Goal: Information Seeking & Learning: Learn about a topic

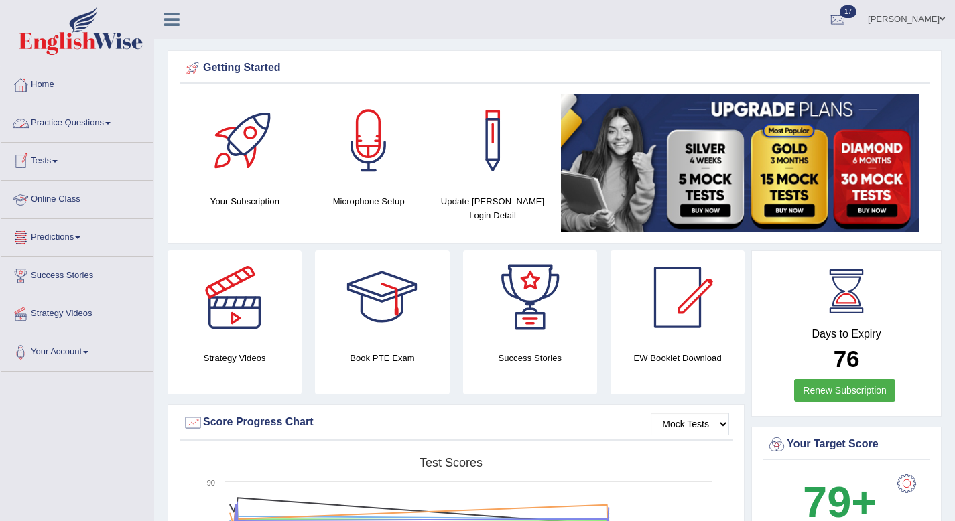
click at [86, 239] on link "Predictions" at bounding box center [77, 236] width 153 height 34
click at [113, 123] on link "Practice Questions" at bounding box center [77, 122] width 153 height 34
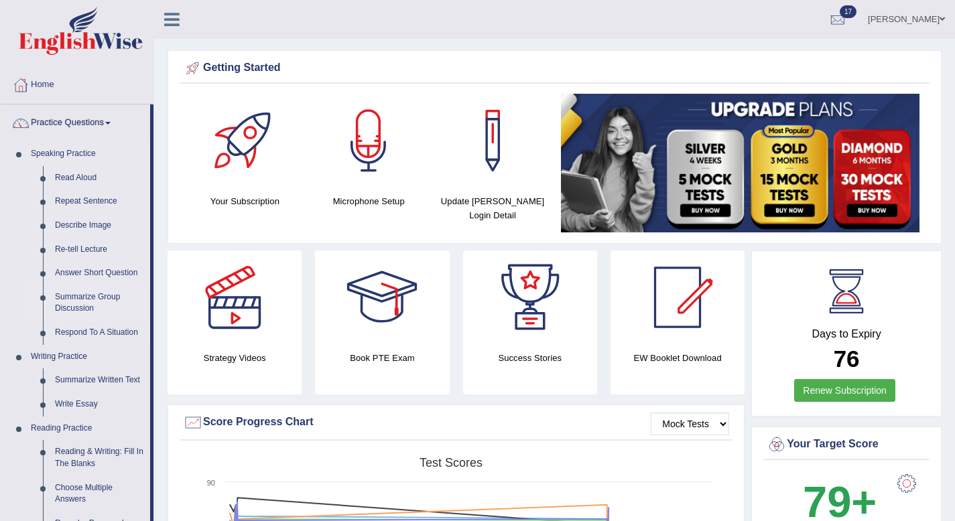
click at [95, 296] on link "Summarize Group Discussion" at bounding box center [99, 304] width 101 height 36
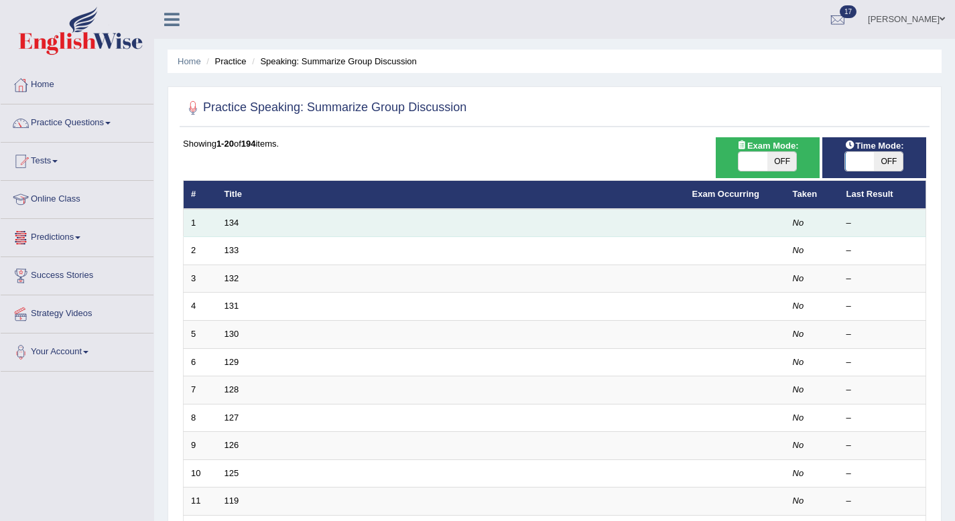
click at [224, 231] on td "134" at bounding box center [451, 223] width 468 height 28
click at [228, 226] on link "134" at bounding box center [232, 223] width 15 height 10
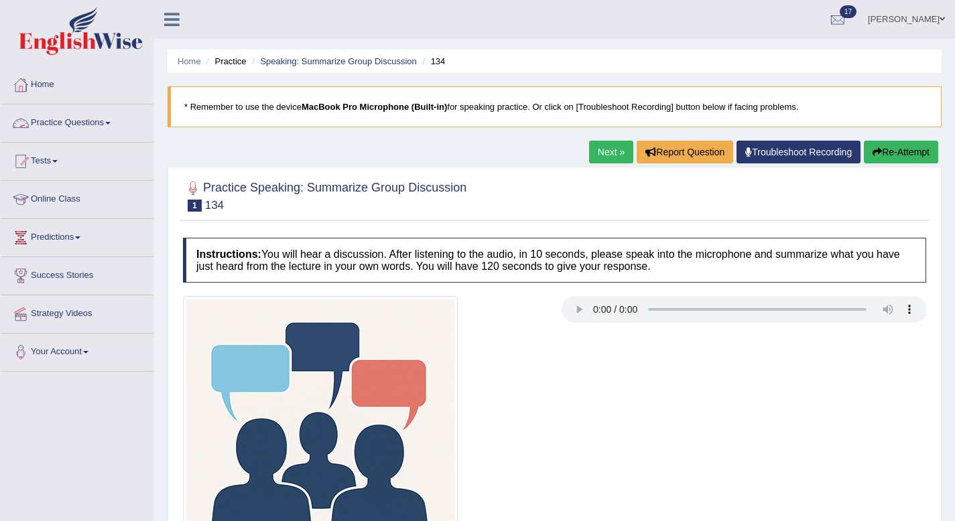
click at [118, 127] on link "Practice Questions" at bounding box center [77, 122] width 153 height 34
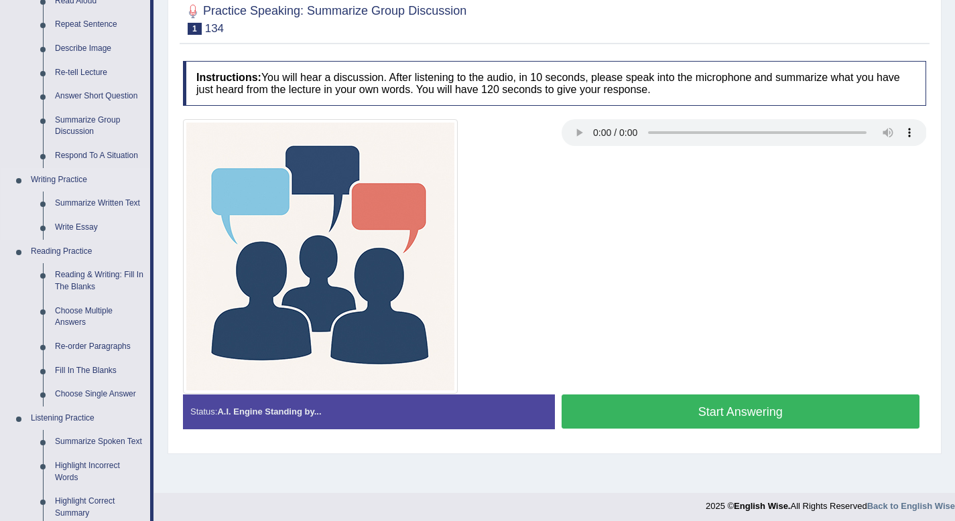
scroll to position [176, 0]
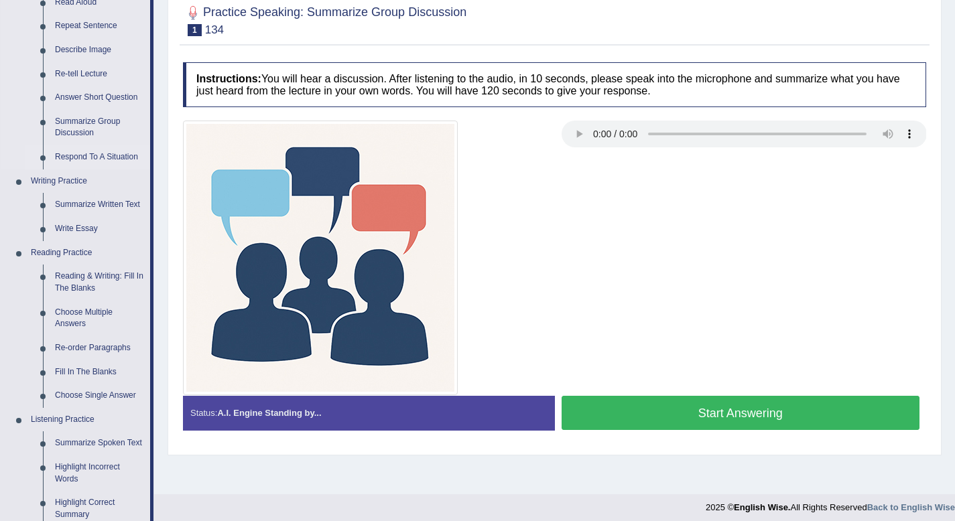
click at [117, 159] on link "Respond To A Situation" at bounding box center [99, 157] width 101 height 24
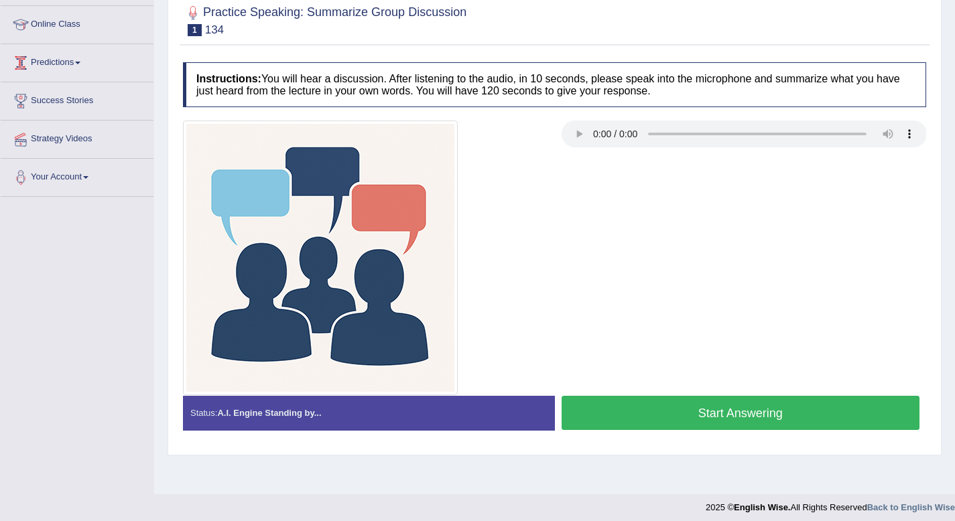
scroll to position [180, 0]
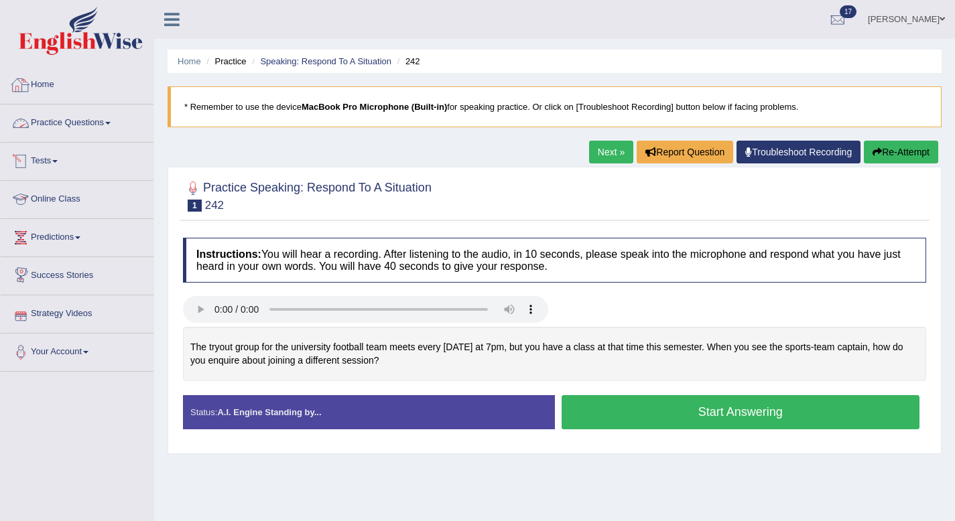
click at [118, 118] on link "Practice Questions" at bounding box center [77, 122] width 153 height 34
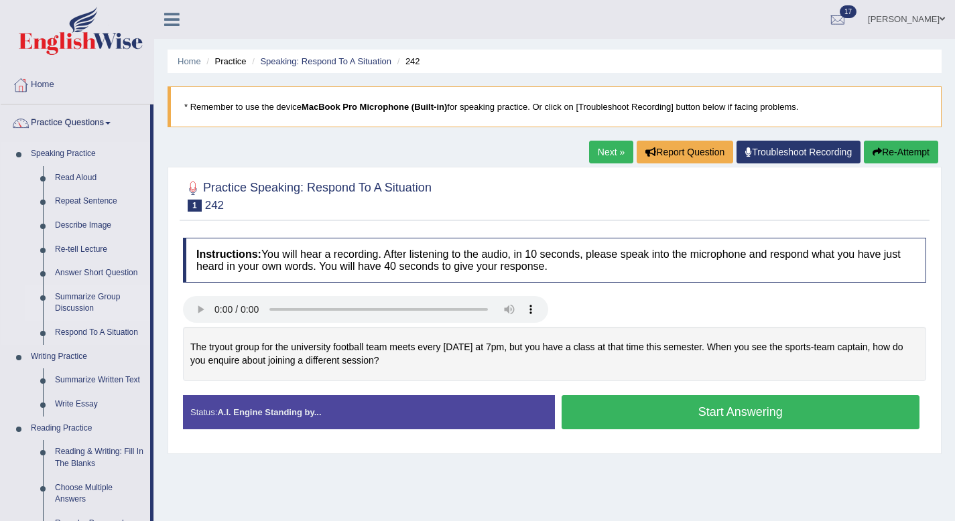
click at [104, 302] on link "Summarize Group Discussion" at bounding box center [99, 304] width 101 height 36
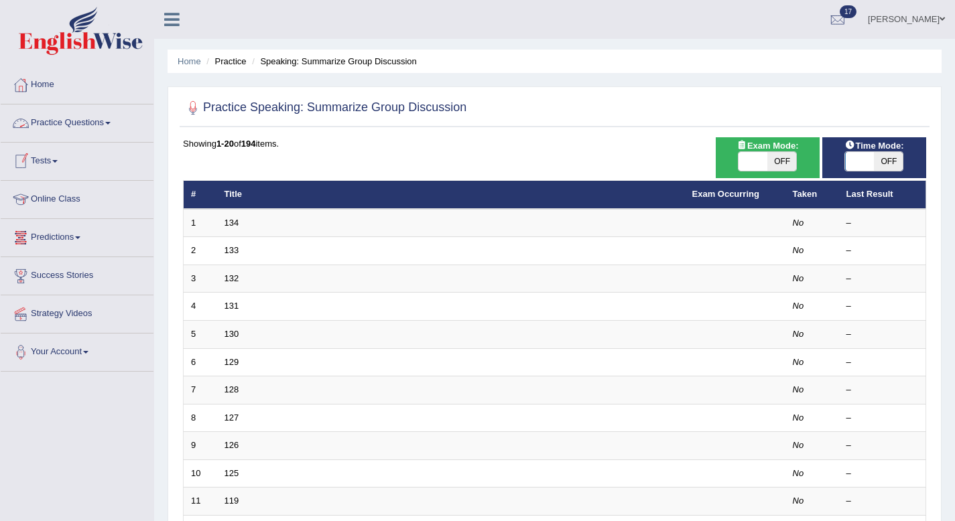
click at [111, 119] on link "Practice Questions" at bounding box center [77, 122] width 153 height 34
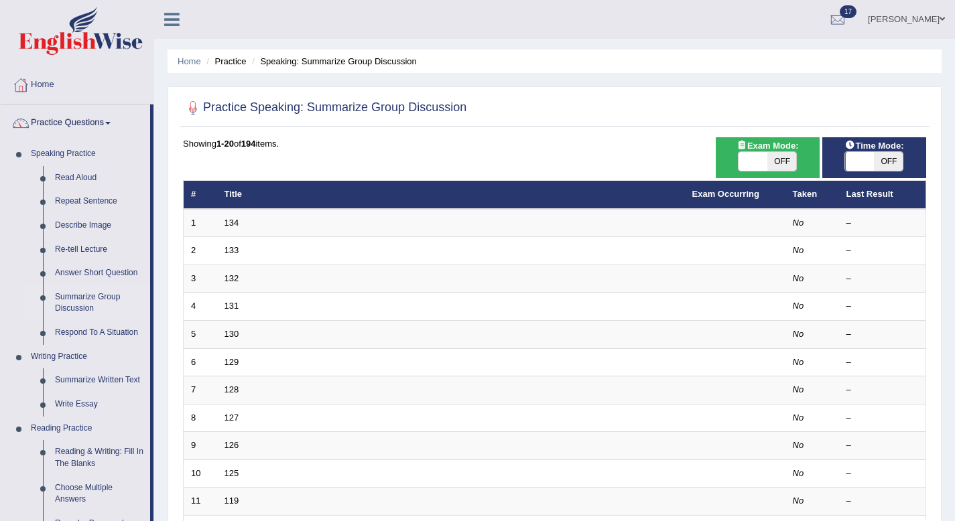
click at [26, 86] on div at bounding box center [21, 85] width 20 height 20
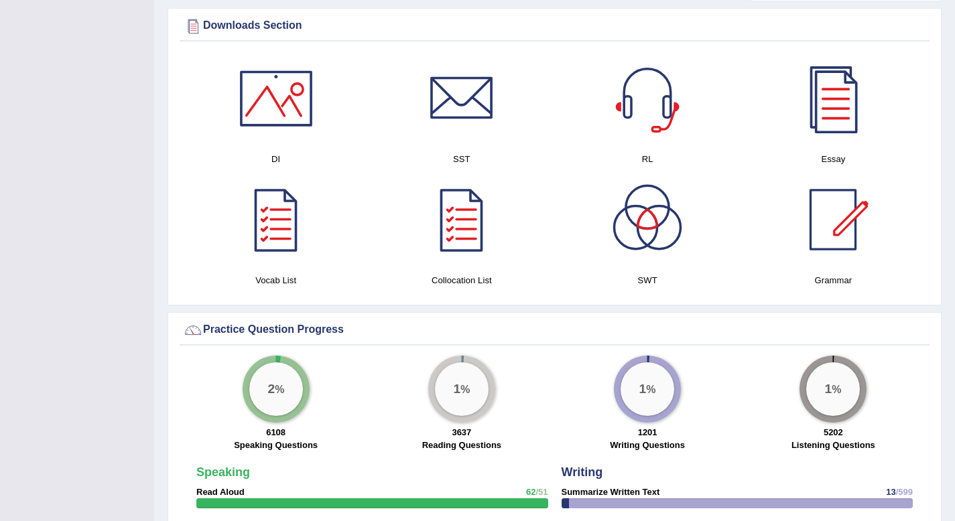
scroll to position [673, 0]
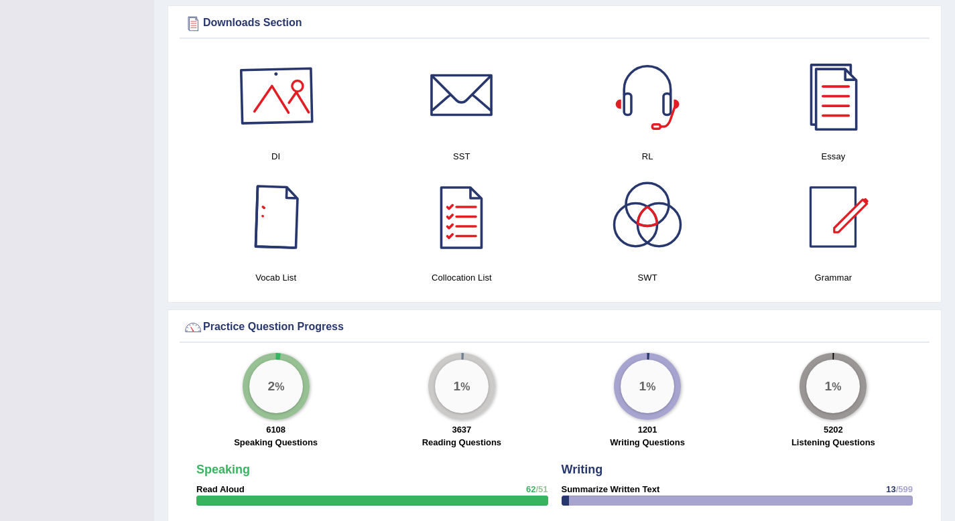
click at [279, 109] on div at bounding box center [276, 96] width 94 height 94
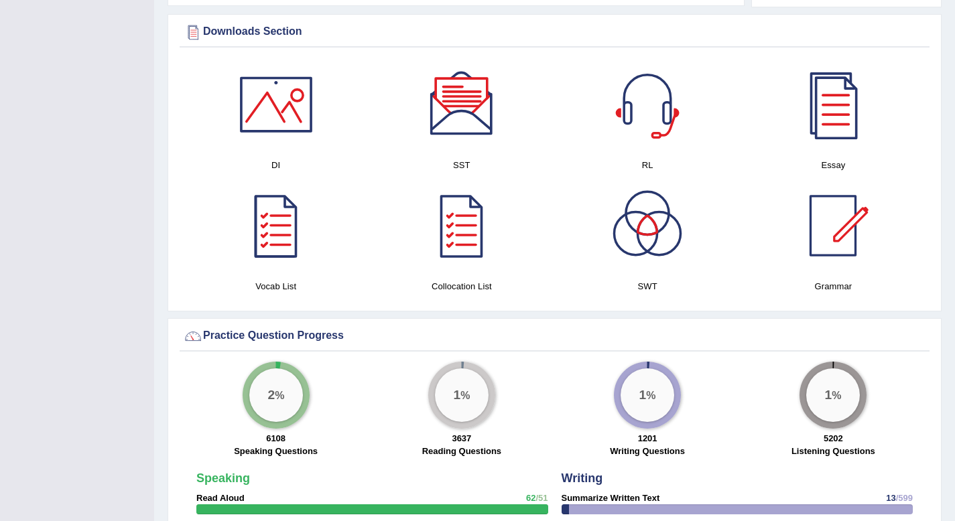
scroll to position [667, 0]
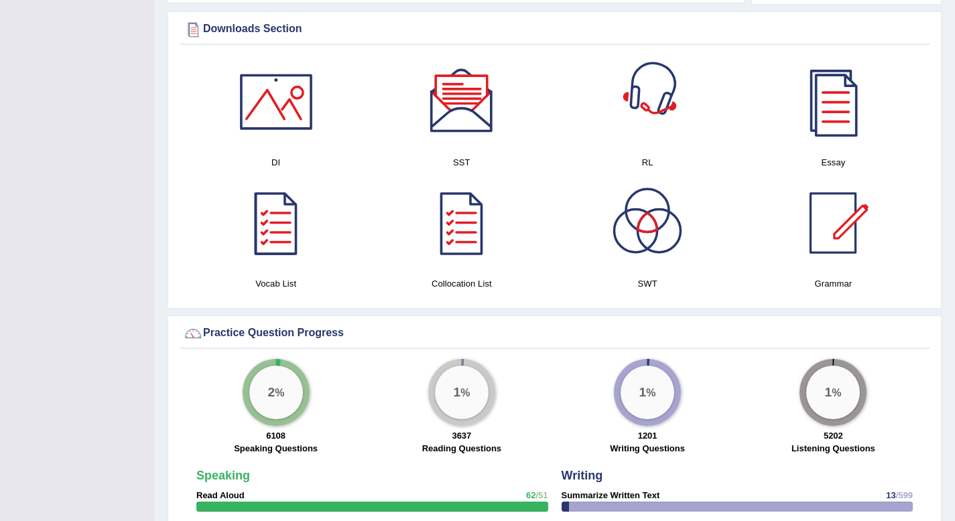
click at [655, 139] on div at bounding box center [648, 102] width 94 height 94
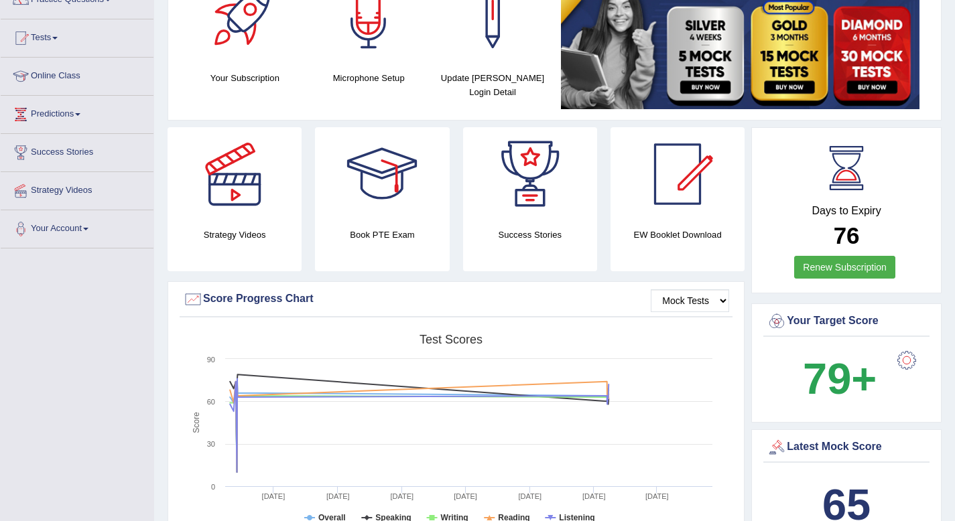
scroll to position [0, 0]
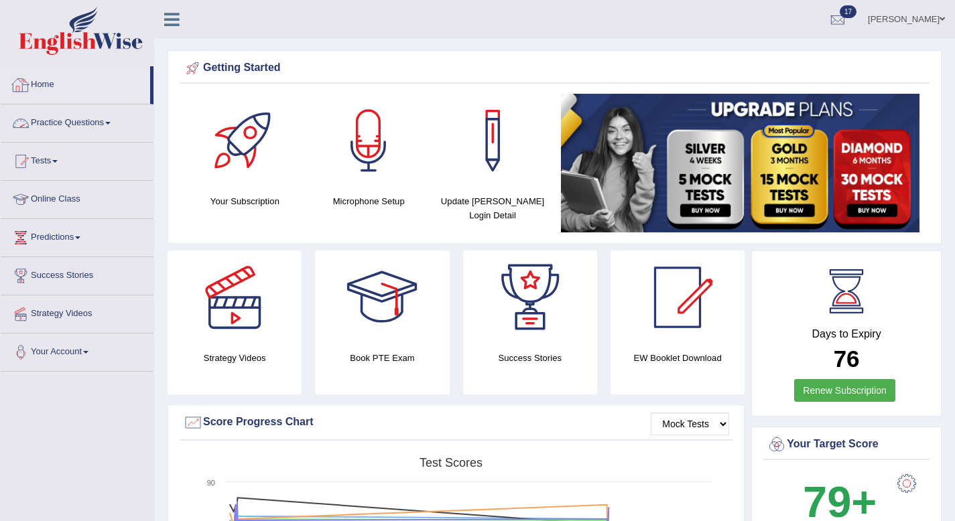
click at [104, 119] on link "Practice Questions" at bounding box center [77, 122] width 153 height 34
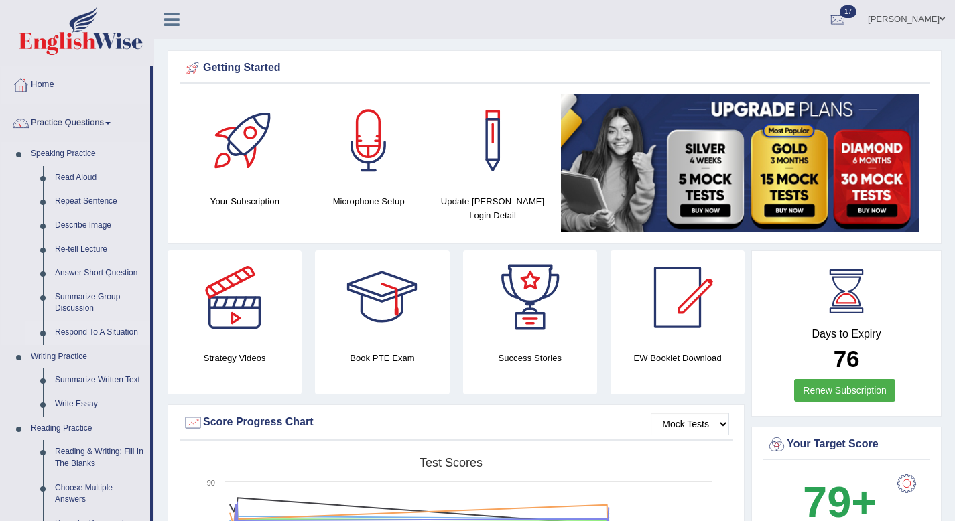
click at [98, 332] on link "Respond To A Situation" at bounding box center [99, 333] width 101 height 24
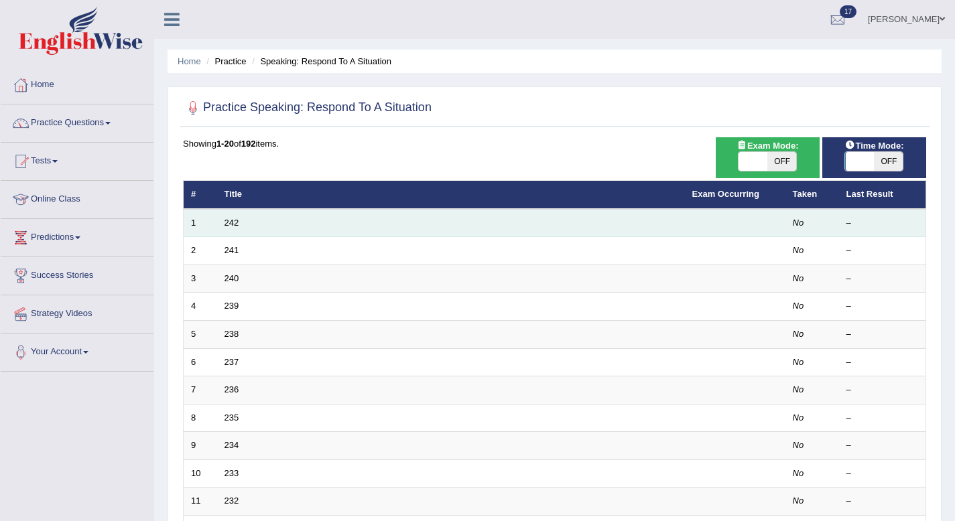
click at [245, 222] on td "242" at bounding box center [451, 223] width 468 height 28
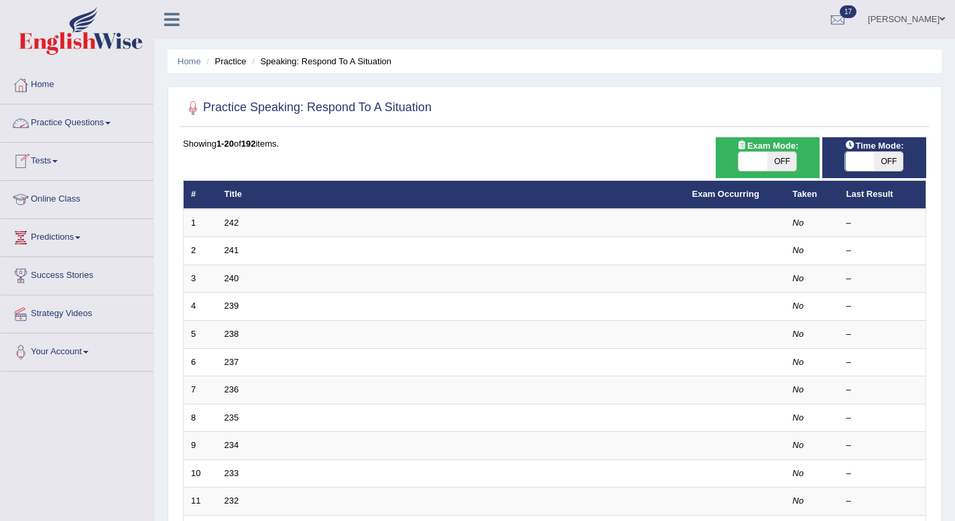
click at [80, 127] on link "Practice Questions" at bounding box center [77, 122] width 153 height 34
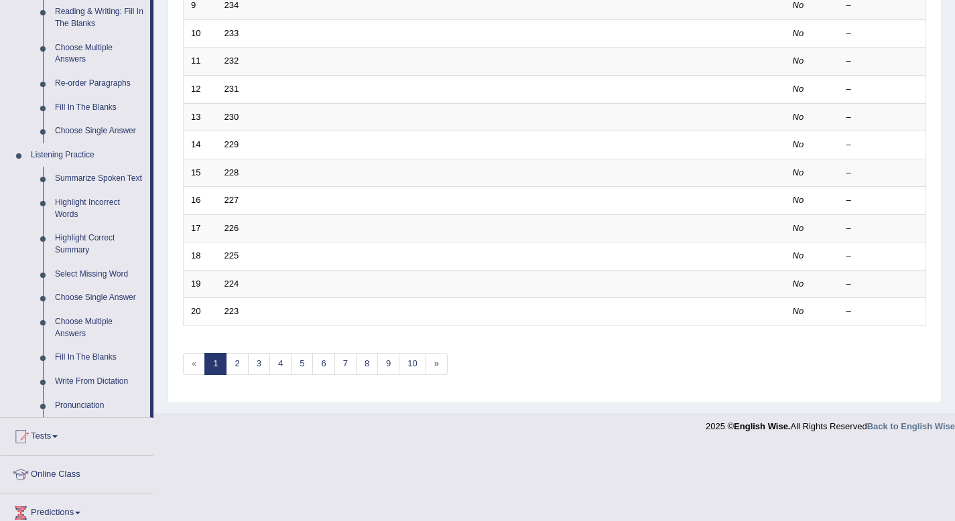
scroll to position [454, 0]
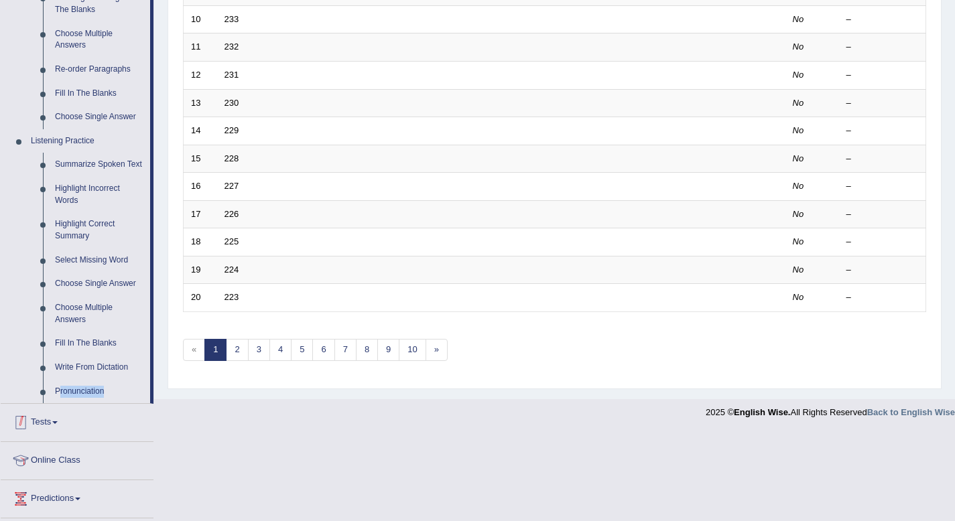
drag, startPoint x: 151, startPoint y: 392, endPoint x: 150, endPoint y: 421, distance: 28.9
click at [150, 421] on ul "Home Practice Questions Speaking Practice Read Aloud Repeat Sentence Describe I…" at bounding box center [77, 122] width 153 height 1021
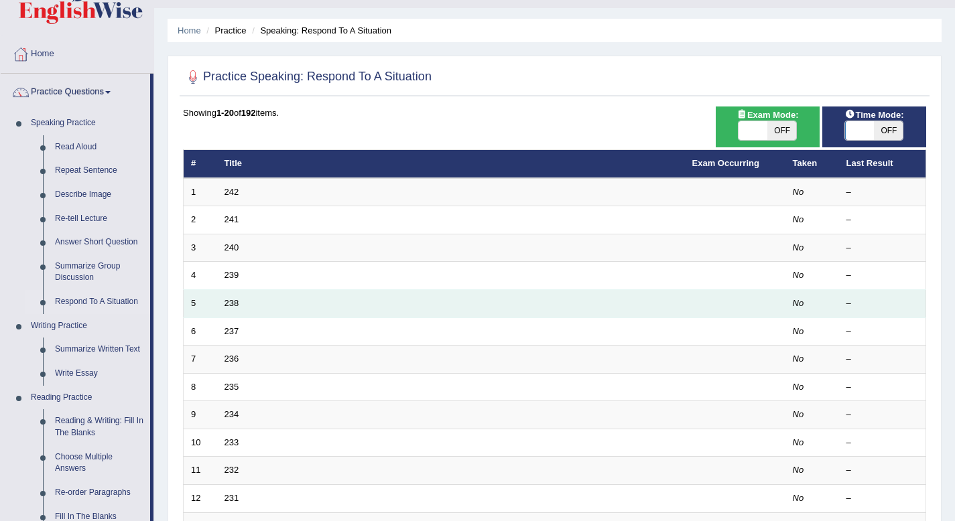
scroll to position [16, 0]
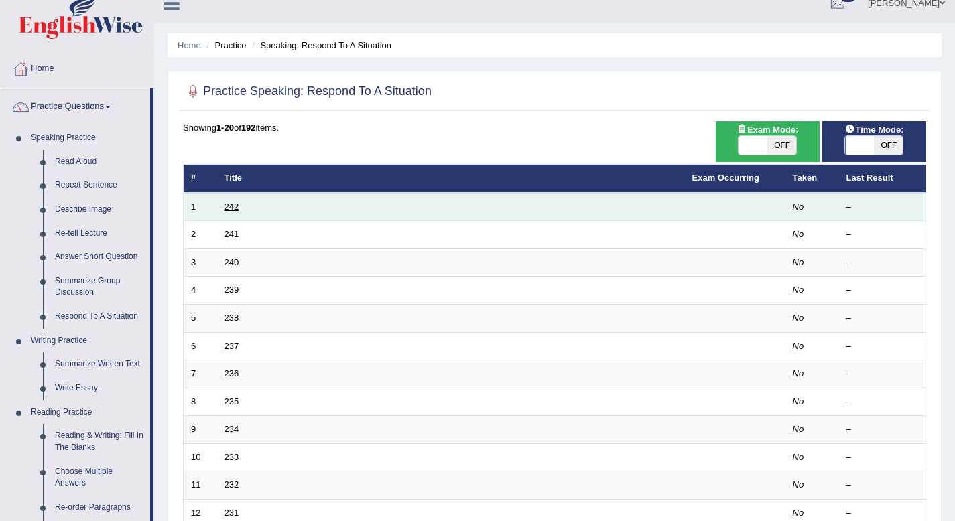
click at [232, 206] on link "242" at bounding box center [232, 207] width 15 height 10
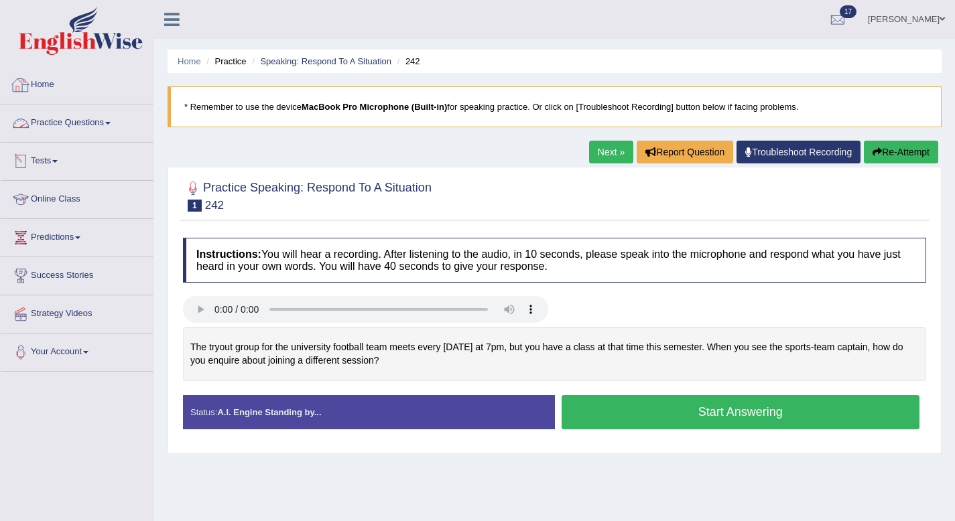
click at [40, 82] on link "Home" at bounding box center [77, 83] width 153 height 34
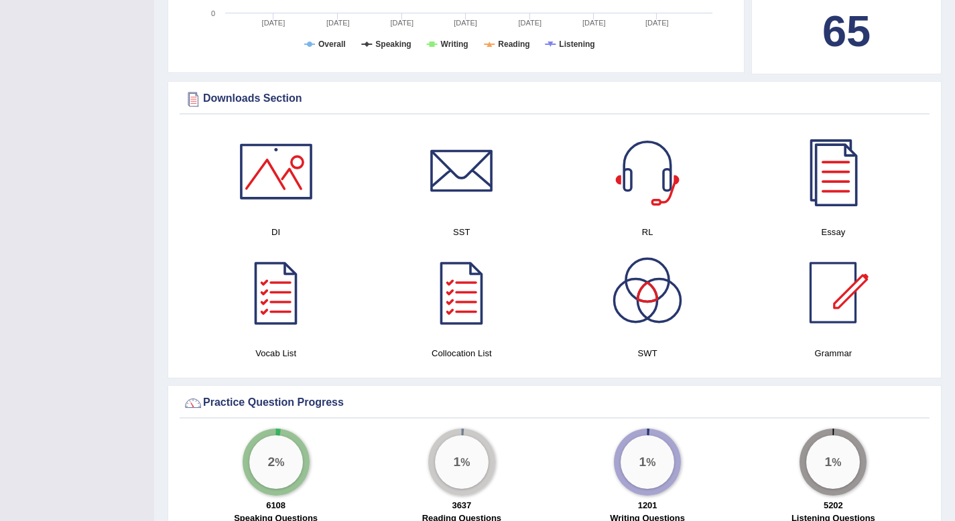
scroll to position [610, 0]
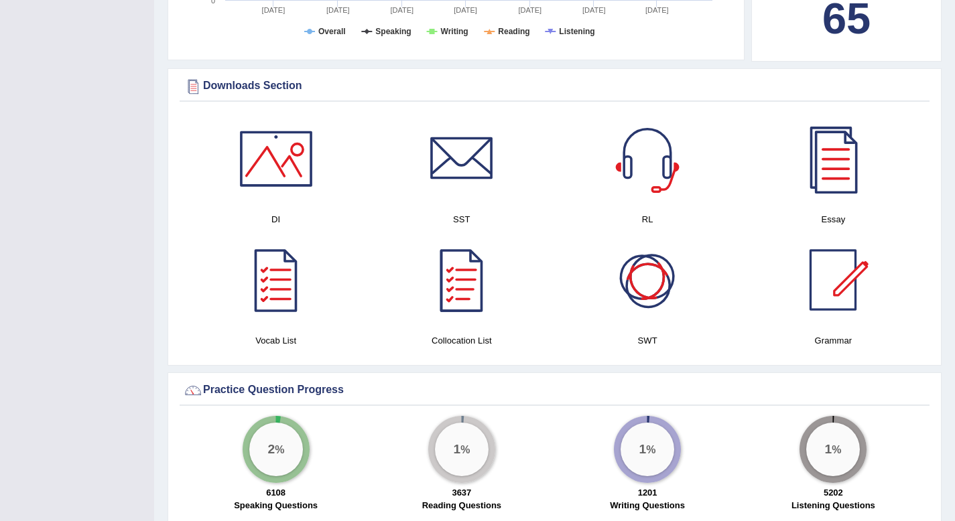
click at [636, 284] on div at bounding box center [648, 280] width 94 height 94
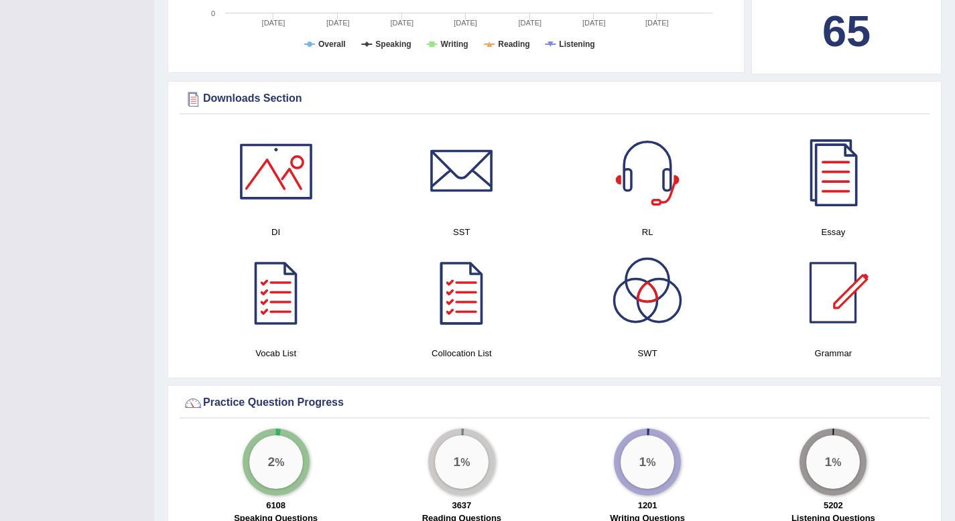
scroll to position [585, 0]
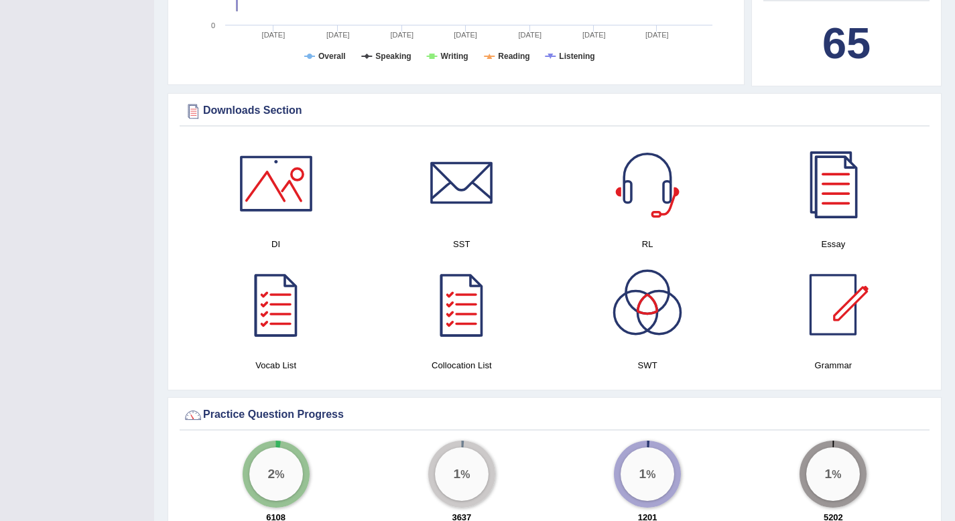
click at [658, 191] on div at bounding box center [648, 184] width 94 height 94
click at [473, 174] on div at bounding box center [462, 184] width 94 height 94
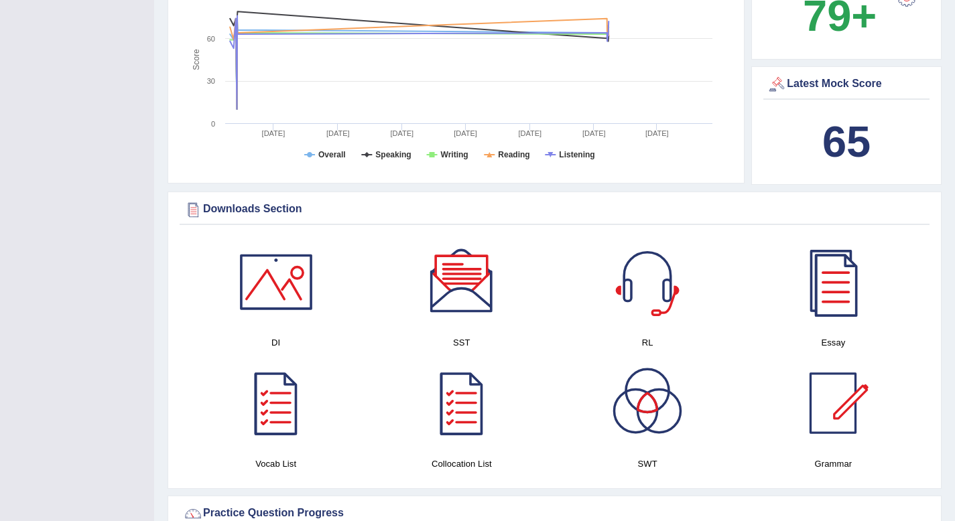
scroll to position [479, 0]
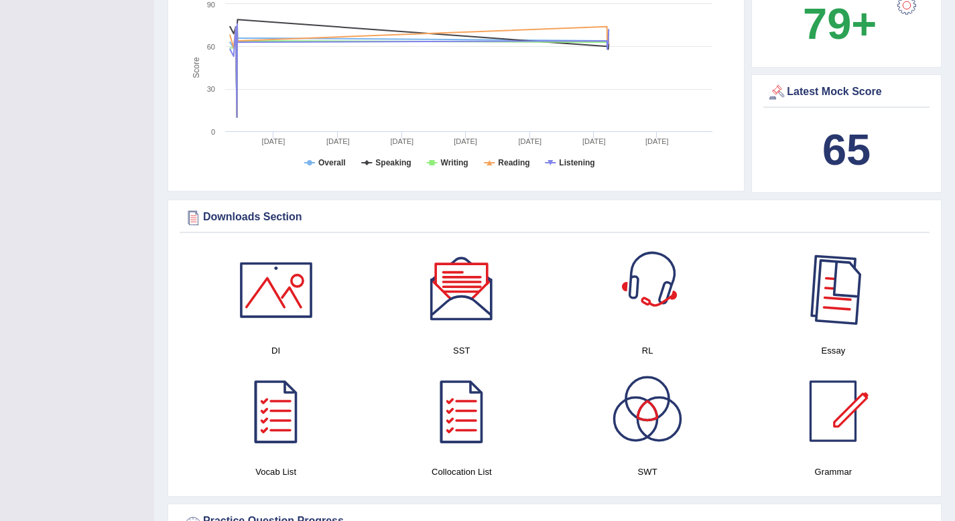
click at [840, 307] on div at bounding box center [833, 290] width 94 height 94
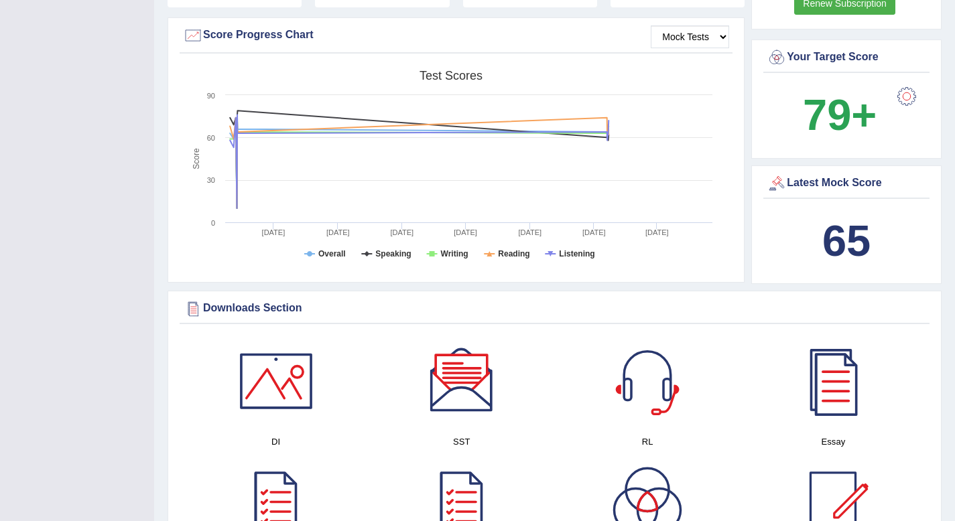
scroll to position [381, 0]
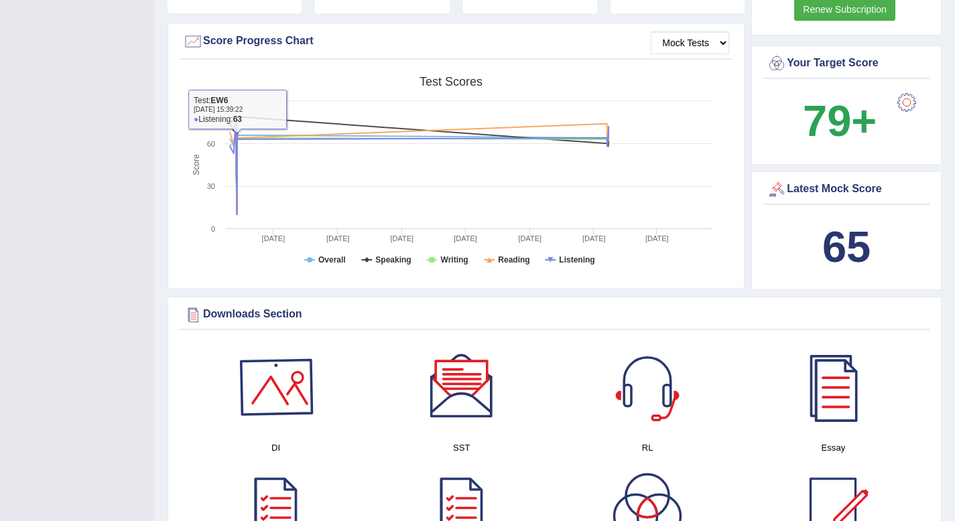
click at [281, 369] on div at bounding box center [276, 387] width 94 height 94
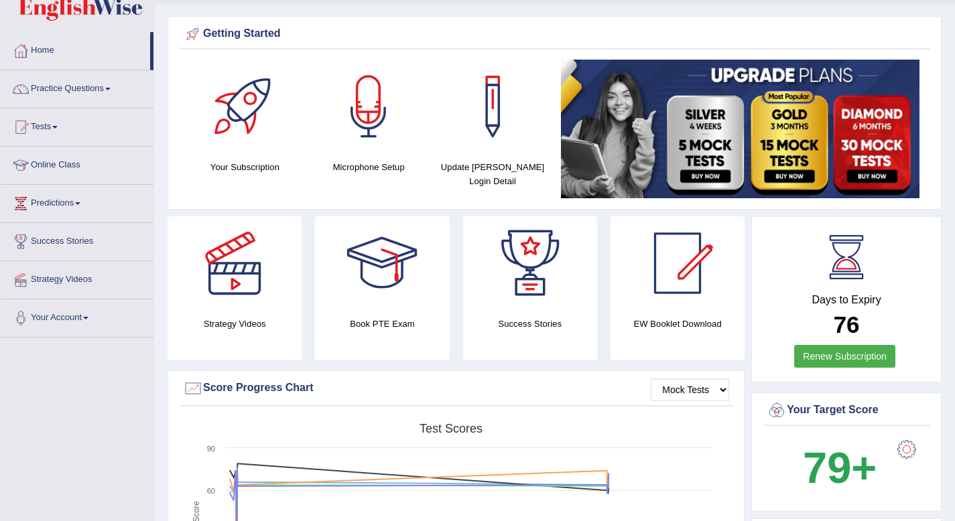
scroll to position [0, 0]
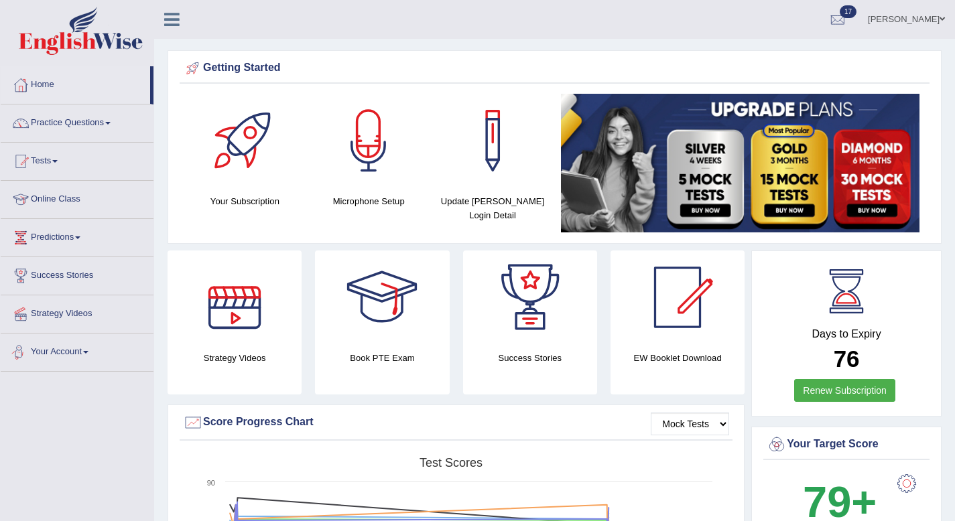
click at [87, 357] on link "Your Account" at bounding box center [77, 351] width 153 height 34
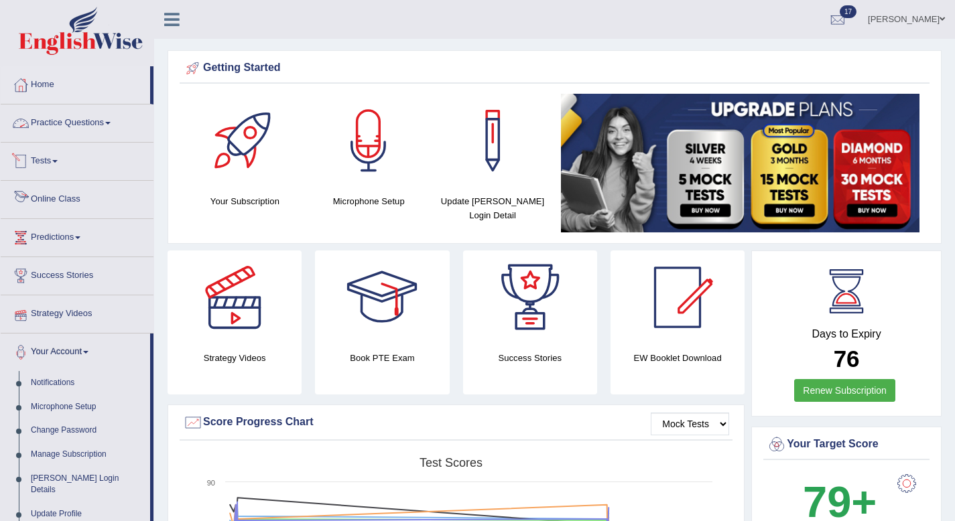
click at [83, 120] on link "Practice Questions" at bounding box center [77, 122] width 153 height 34
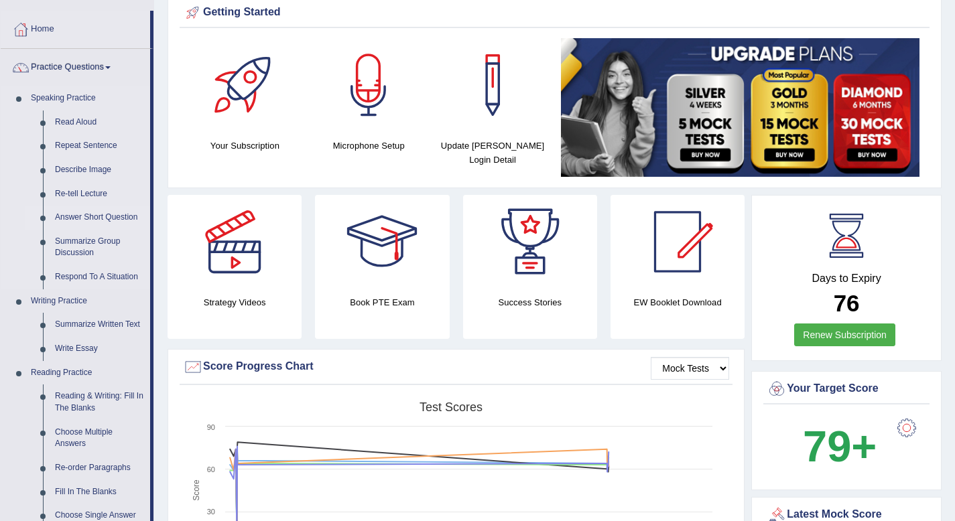
scroll to position [66, 0]
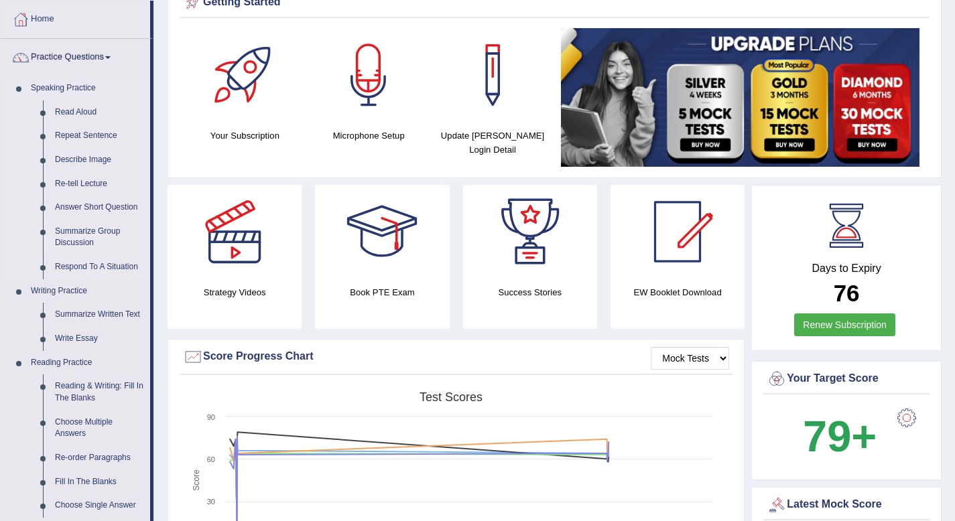
click at [60, 231] on link "Summarize Group Discussion" at bounding box center [99, 238] width 101 height 36
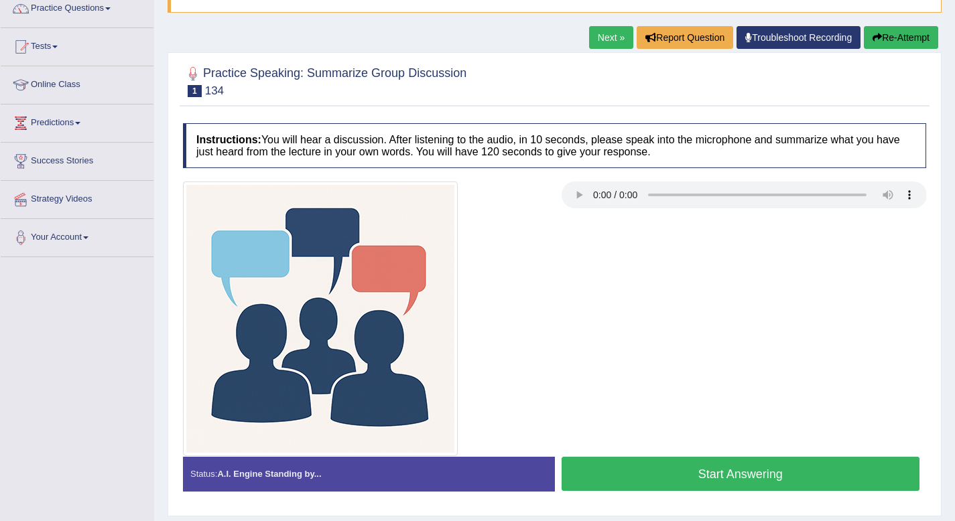
scroll to position [133, 0]
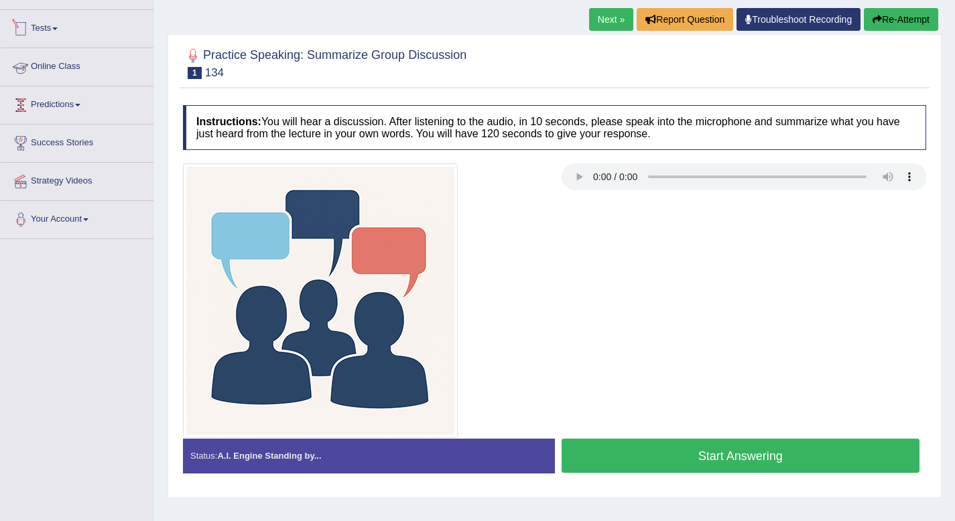
click at [59, 27] on link "Tests" at bounding box center [77, 27] width 153 height 34
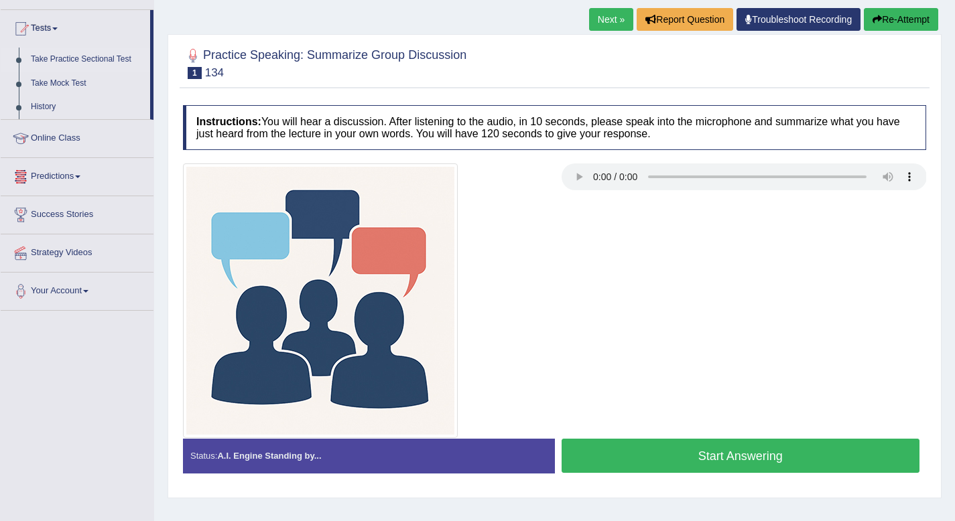
click at [122, 56] on link "Take Practice Sectional Test" at bounding box center [87, 60] width 125 height 24
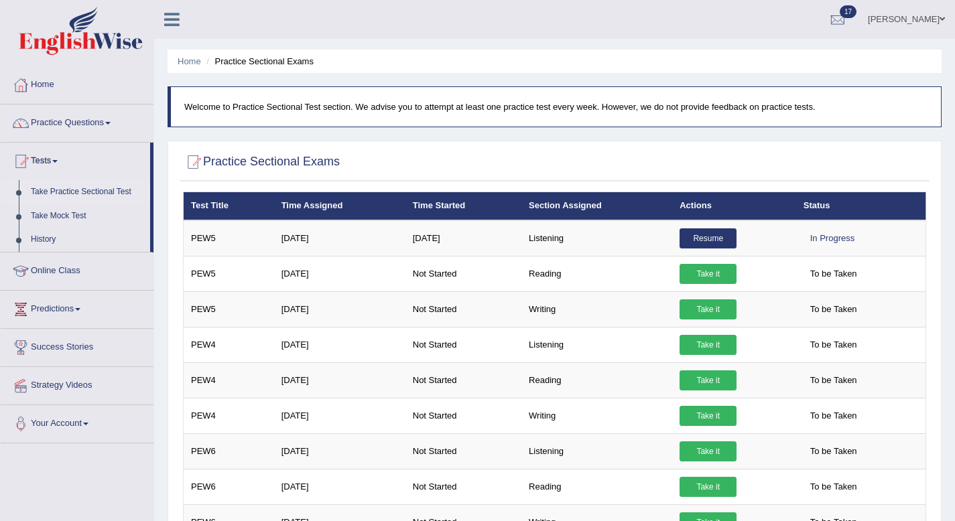
click at [111, 123] on span at bounding box center [107, 123] width 5 height 3
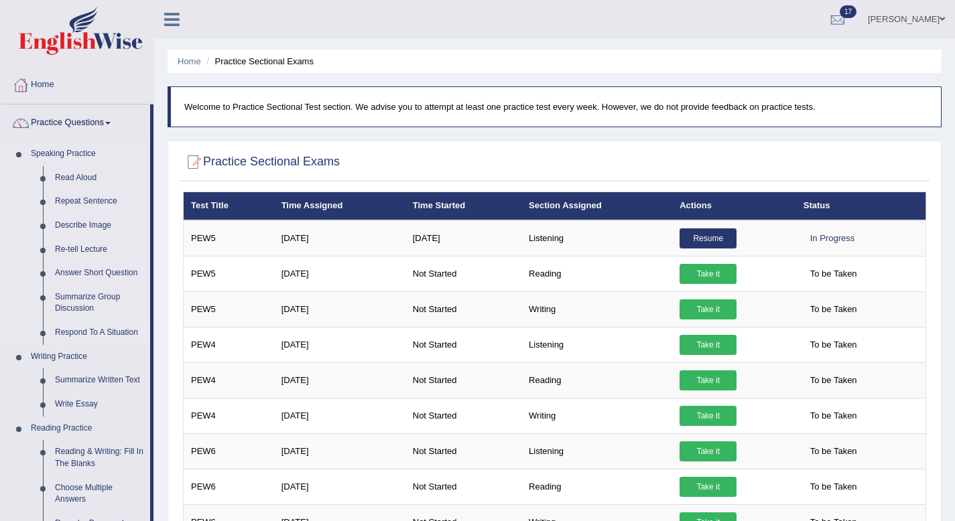
click at [117, 339] on link "Respond To A Situation" at bounding box center [99, 333] width 101 height 24
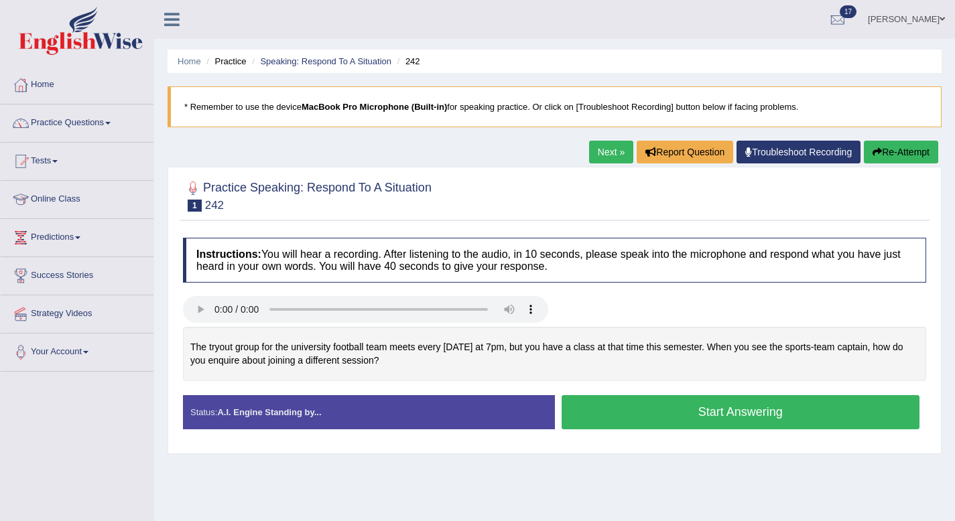
click at [591, 403] on button "Start Answering" at bounding box center [741, 412] width 359 height 34
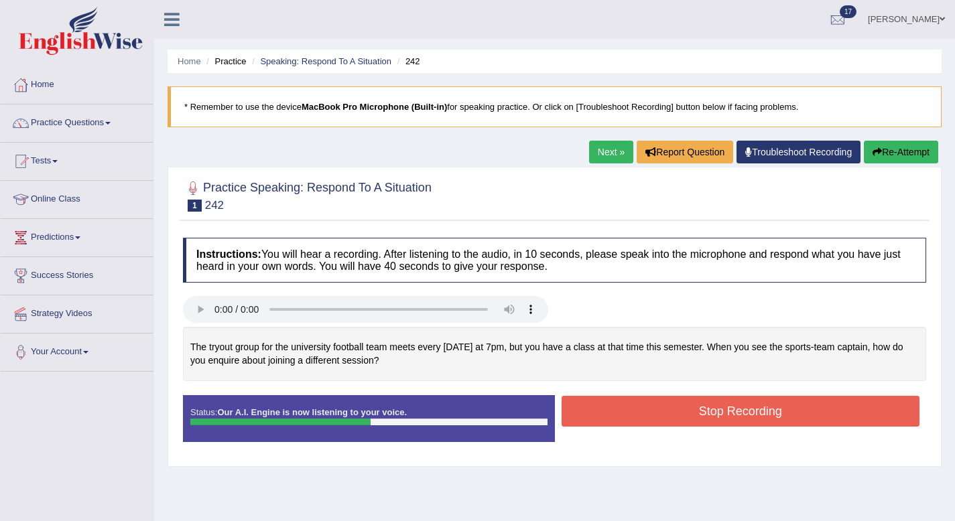
click at [591, 403] on button "Stop Recording" at bounding box center [741, 411] width 359 height 31
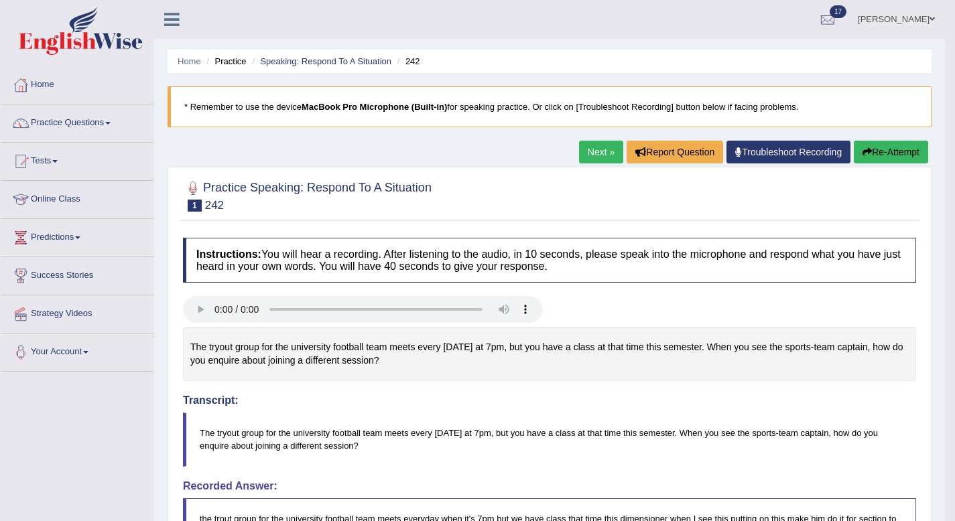
click at [599, 147] on link "Next »" at bounding box center [601, 152] width 44 height 23
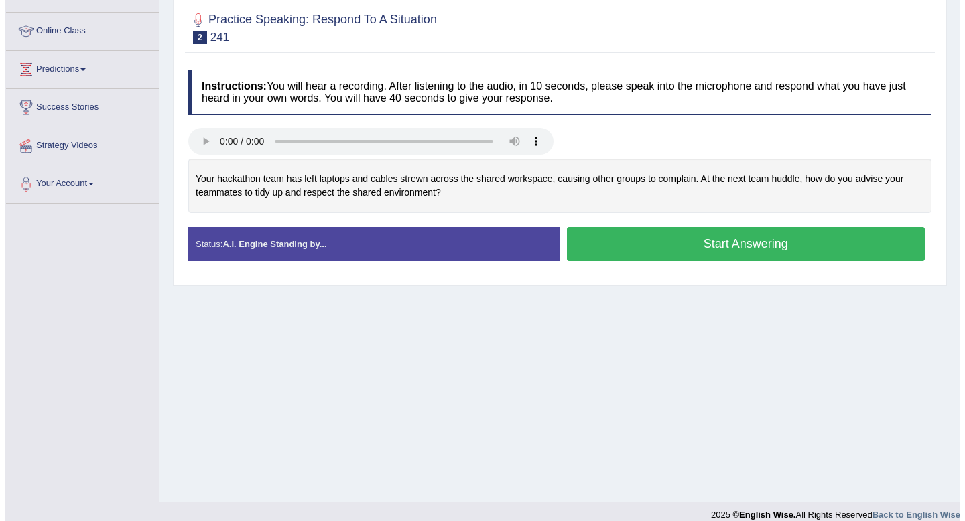
scroll to position [182, 0]
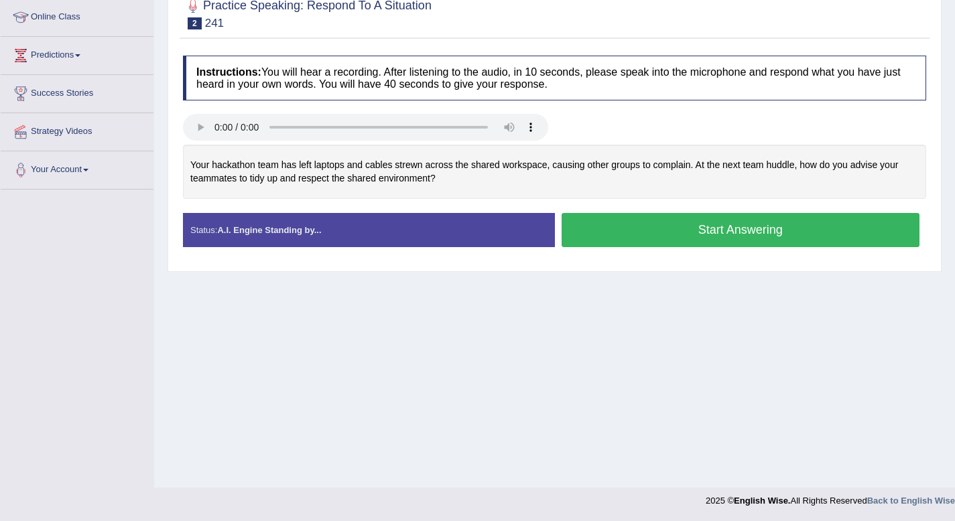
click at [746, 237] on button "Start Answering" at bounding box center [741, 230] width 359 height 34
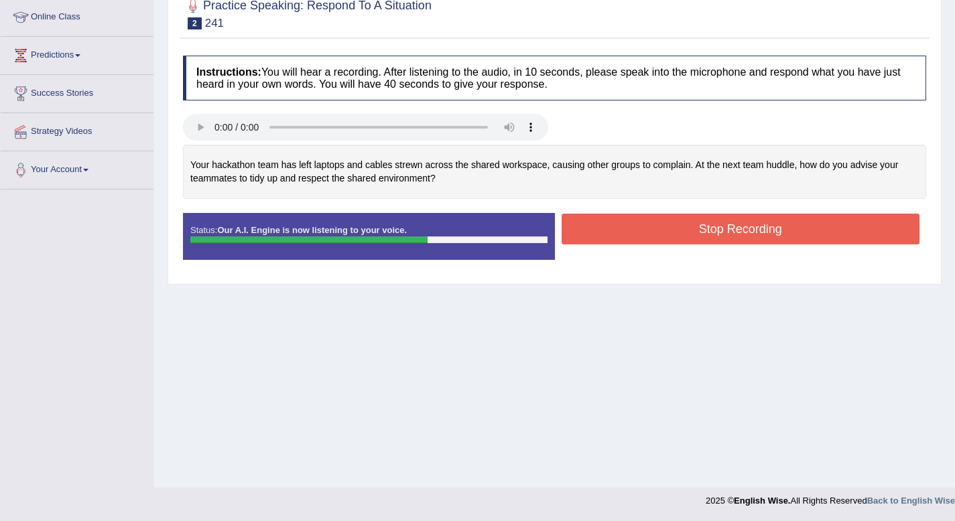
click at [746, 237] on button "Stop Recording" at bounding box center [741, 229] width 359 height 31
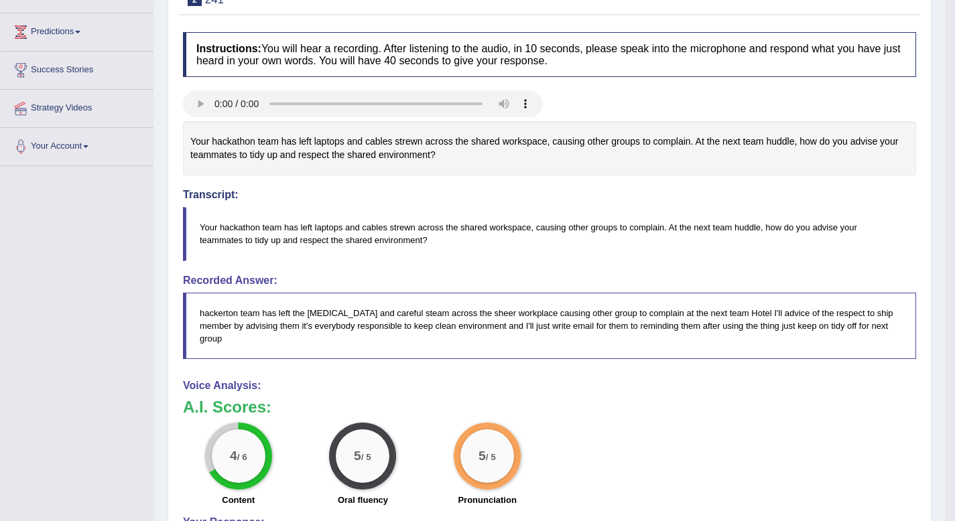
scroll to position [0, 0]
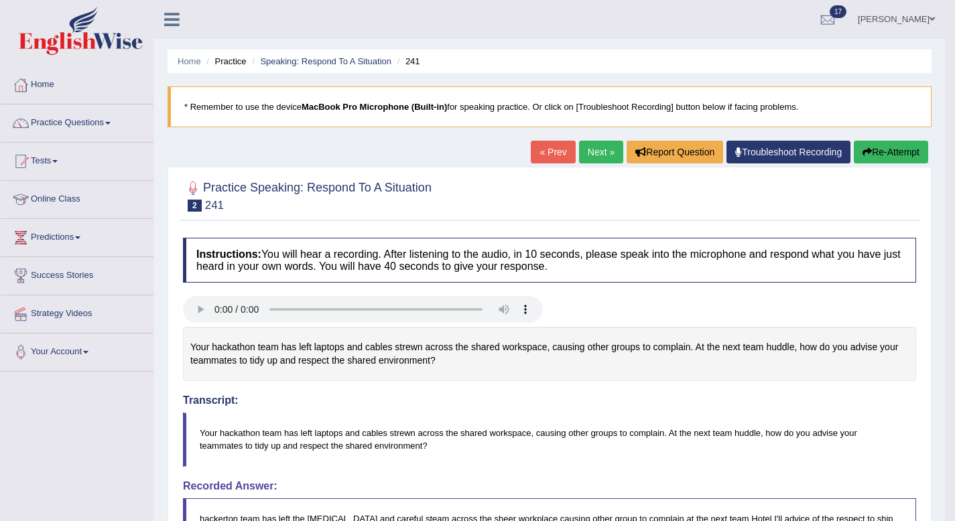
click at [599, 154] on link "Next »" at bounding box center [601, 152] width 44 height 23
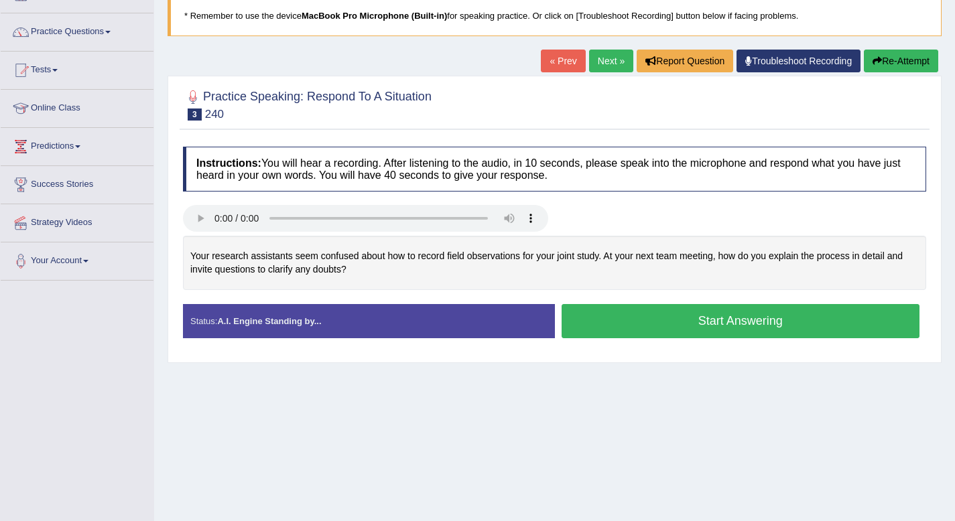
click at [585, 324] on button "Start Answering" at bounding box center [741, 321] width 359 height 34
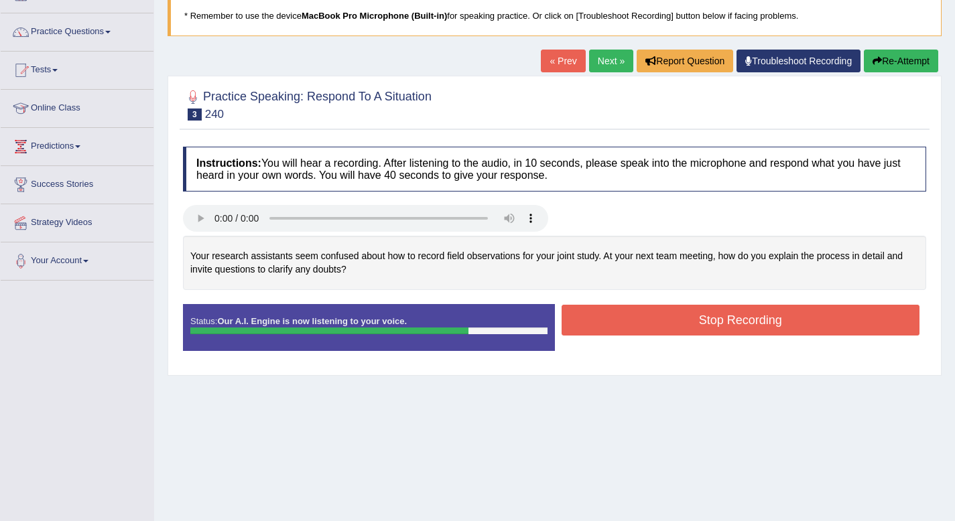
click at [585, 324] on button "Stop Recording" at bounding box center [741, 320] width 359 height 31
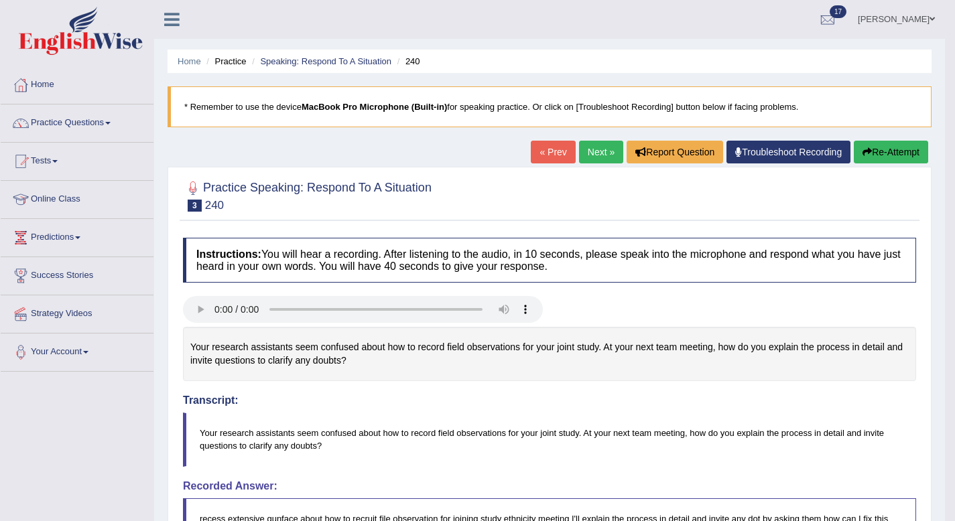
click at [600, 155] on link "Next »" at bounding box center [601, 152] width 44 height 23
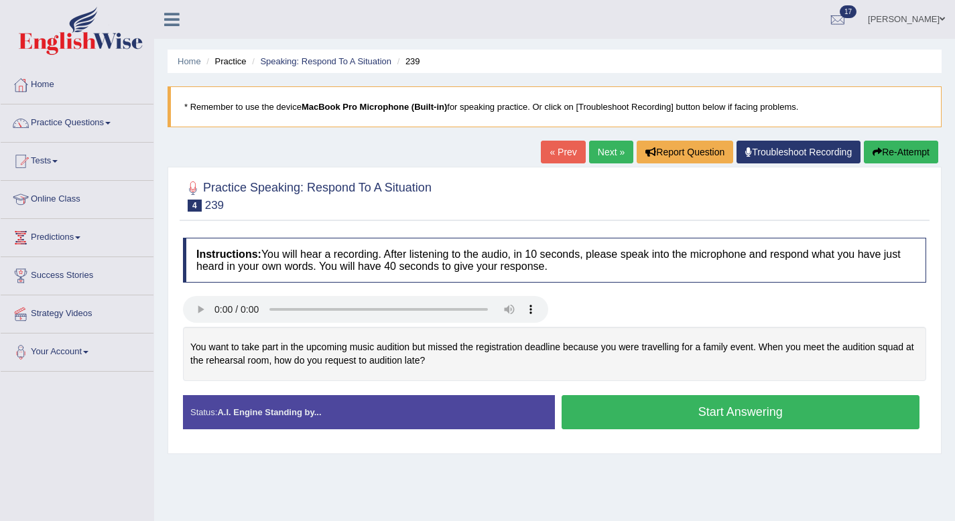
click at [584, 408] on button "Start Answering" at bounding box center [741, 412] width 359 height 34
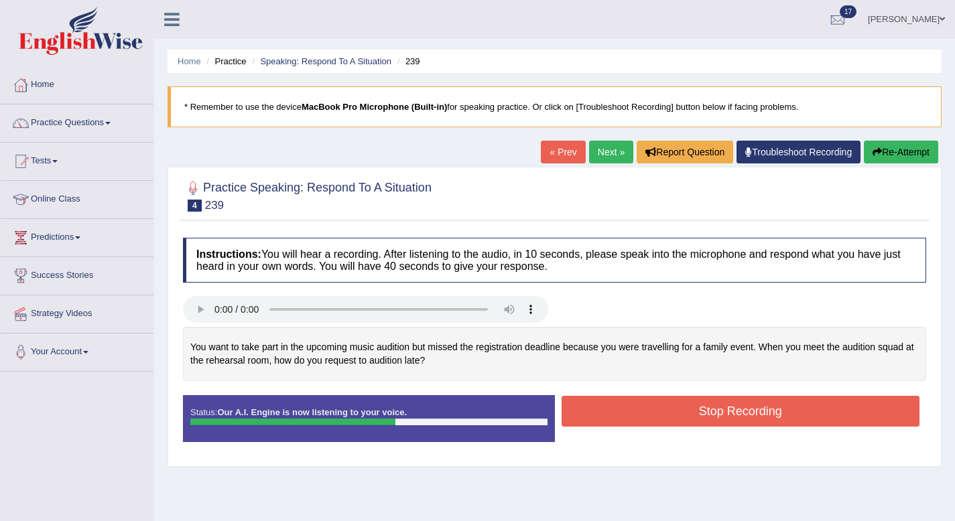
click at [584, 408] on button "Stop Recording" at bounding box center [741, 411] width 359 height 31
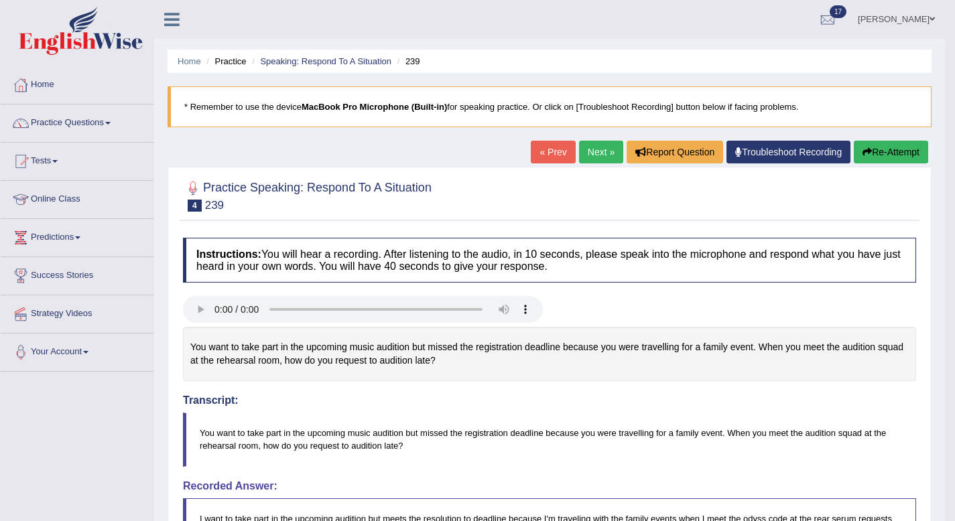
click at [593, 149] on link "Next »" at bounding box center [601, 152] width 44 height 23
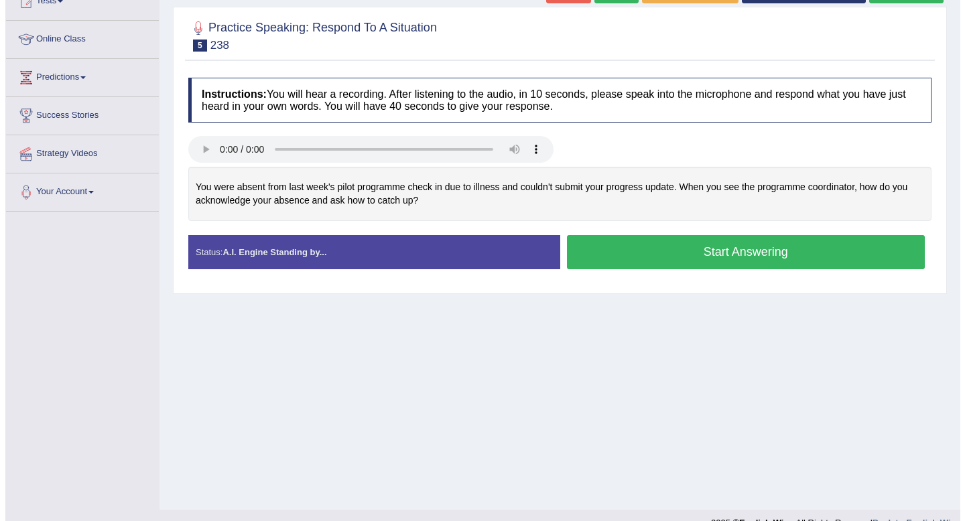
scroll to position [182, 0]
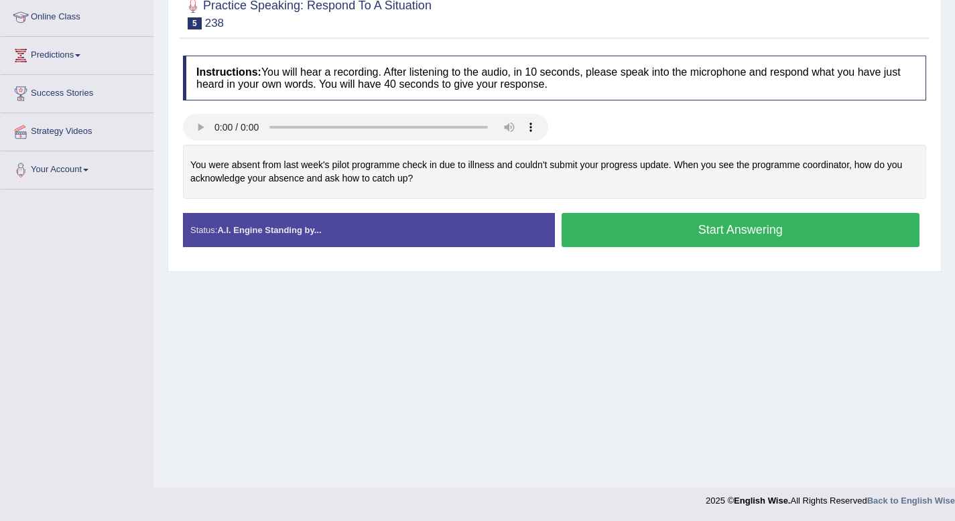
click at [586, 224] on button "Start Answering" at bounding box center [741, 230] width 359 height 34
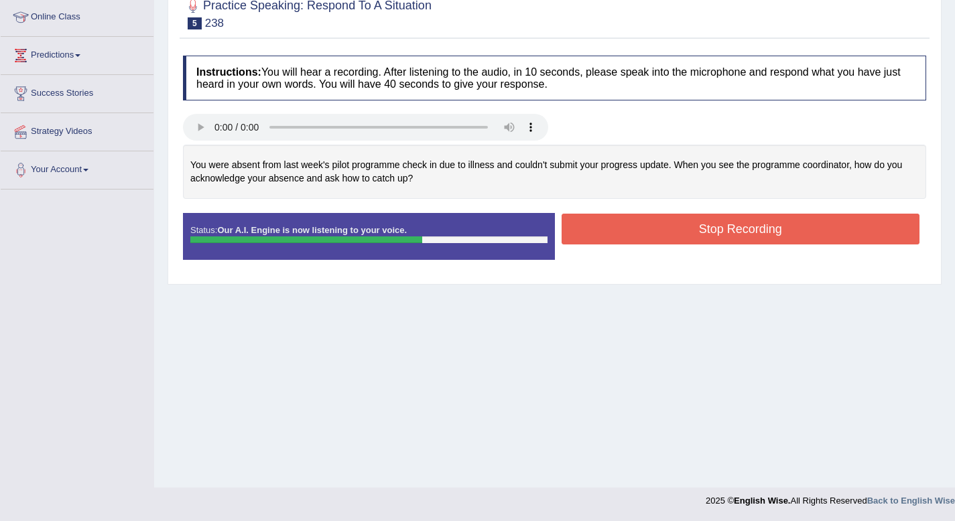
click at [586, 224] on button "Stop Recording" at bounding box center [741, 229] width 359 height 31
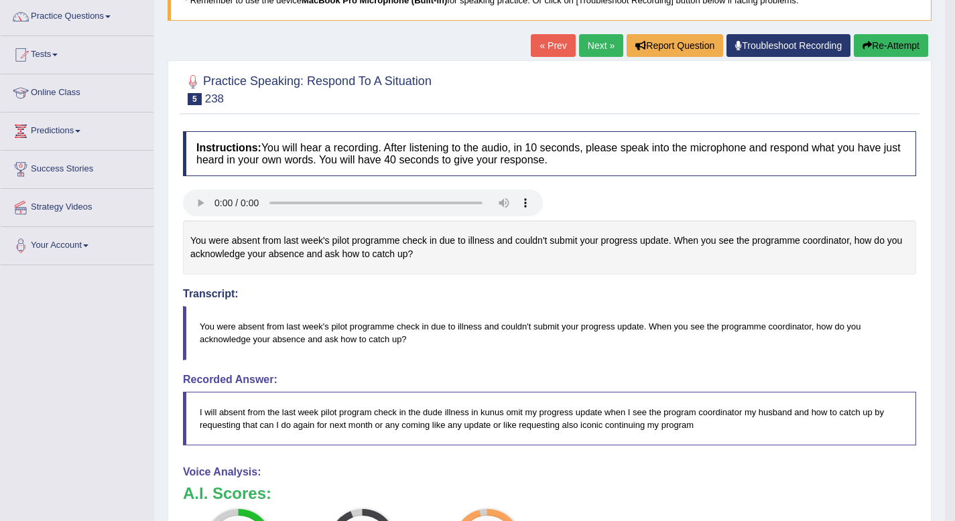
scroll to position [0, 0]
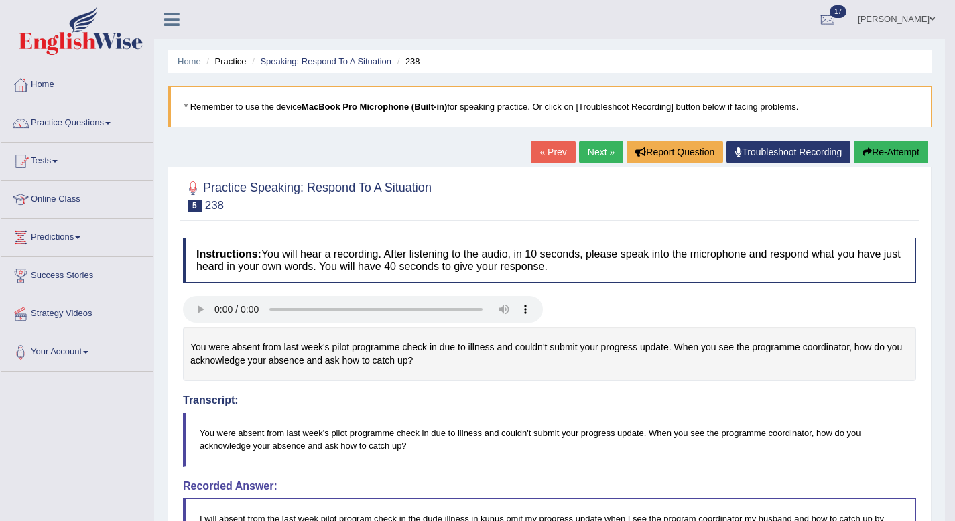
click at [591, 158] on link "Next »" at bounding box center [601, 152] width 44 height 23
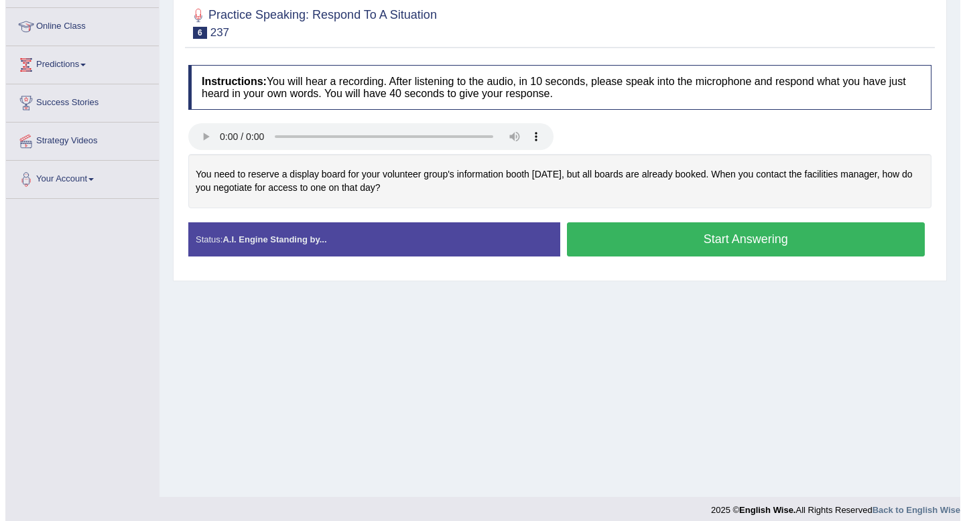
scroll to position [182, 0]
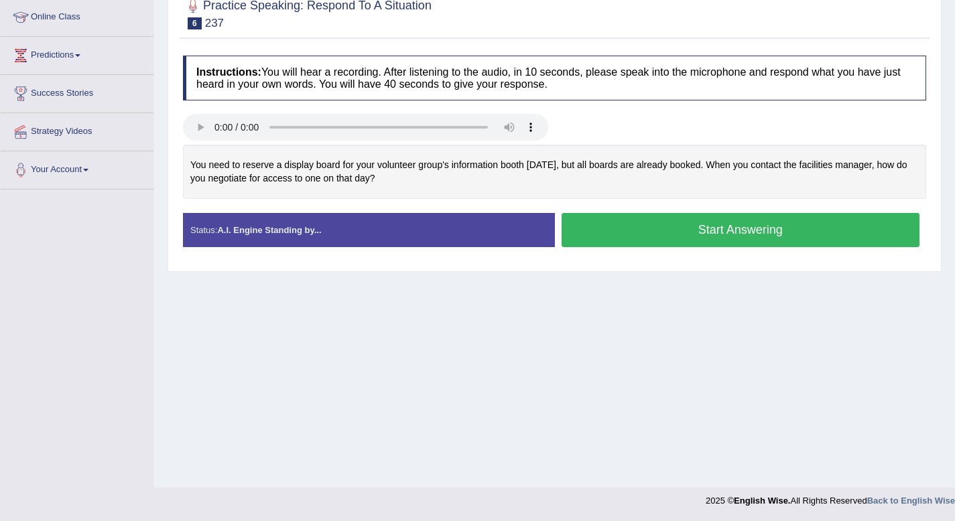
click at [666, 239] on button "Start Answering" at bounding box center [741, 230] width 359 height 34
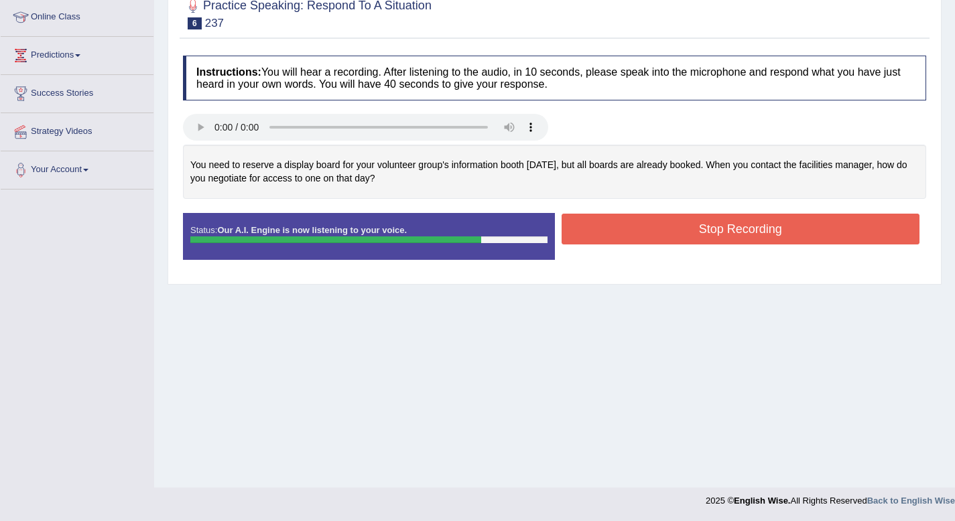
click at [666, 239] on button "Stop Recording" at bounding box center [741, 229] width 359 height 31
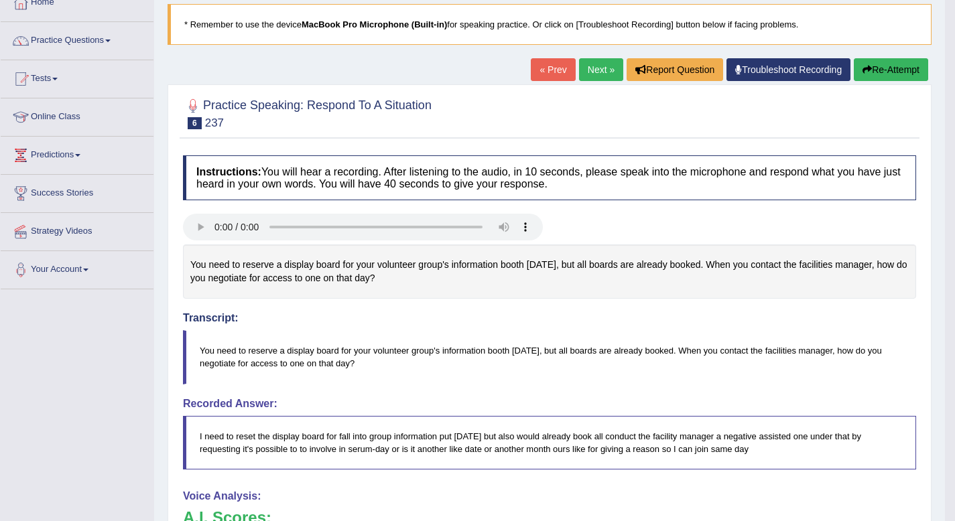
scroll to position [0, 0]
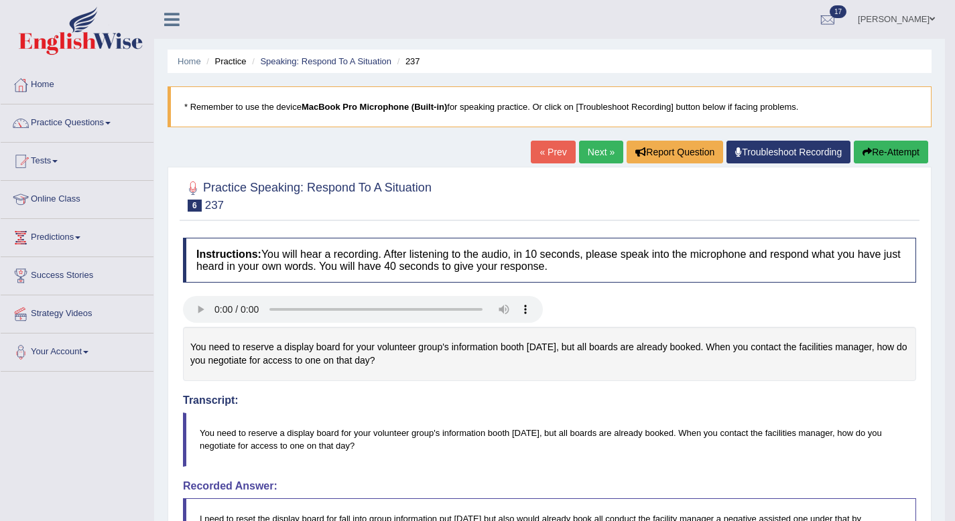
click at [597, 149] on link "Next »" at bounding box center [601, 152] width 44 height 23
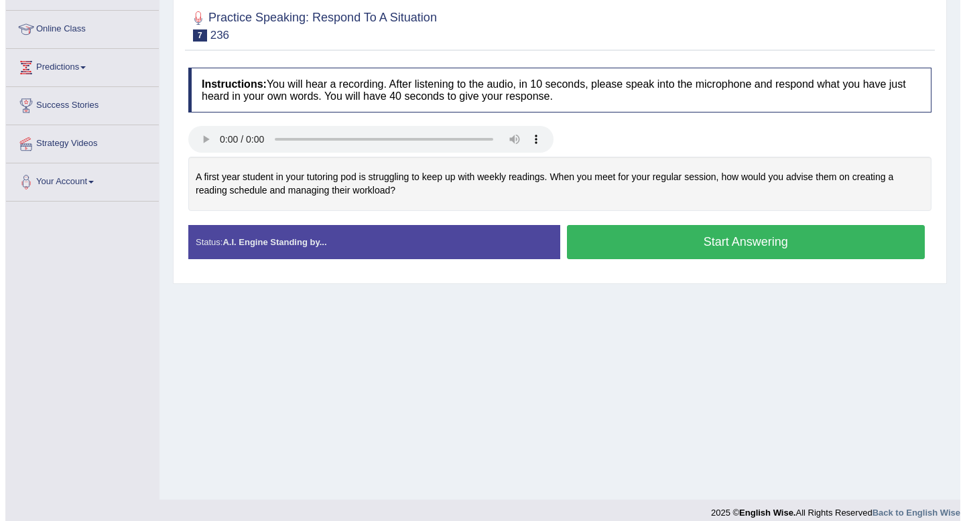
scroll to position [182, 0]
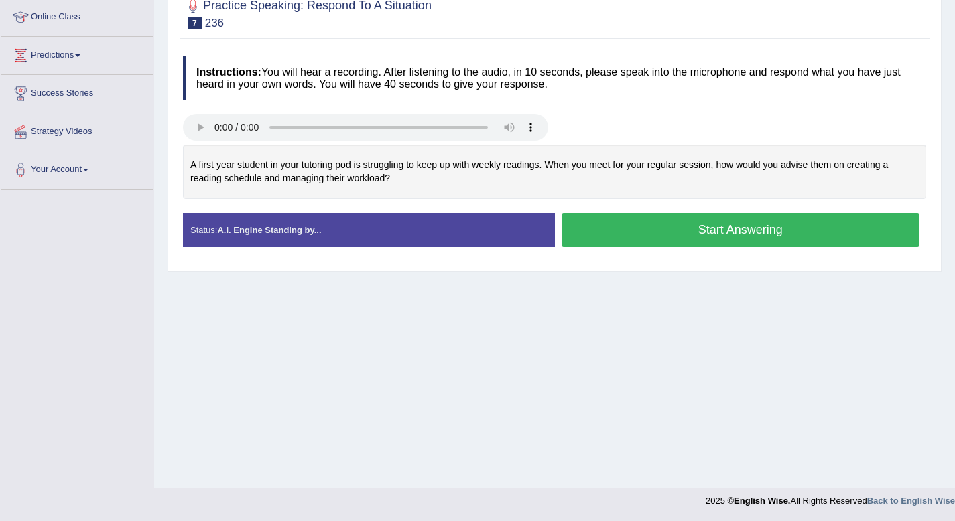
click at [643, 239] on button "Start Answering" at bounding box center [741, 230] width 359 height 34
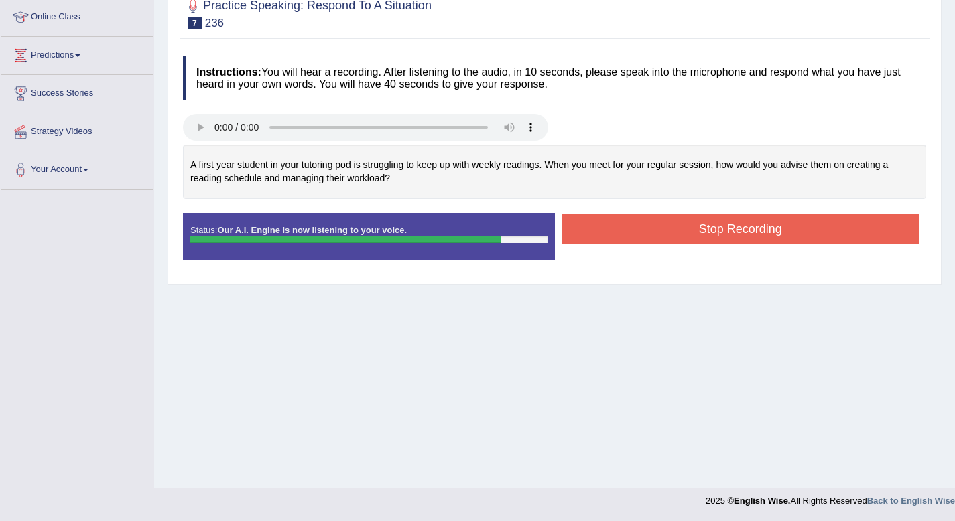
click at [643, 239] on button "Stop Recording" at bounding box center [741, 229] width 359 height 31
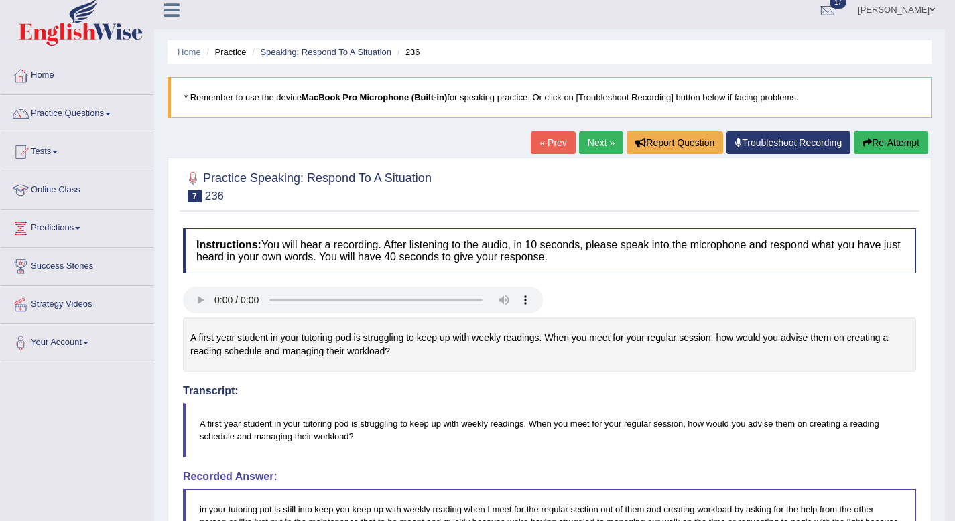
scroll to position [0, 0]
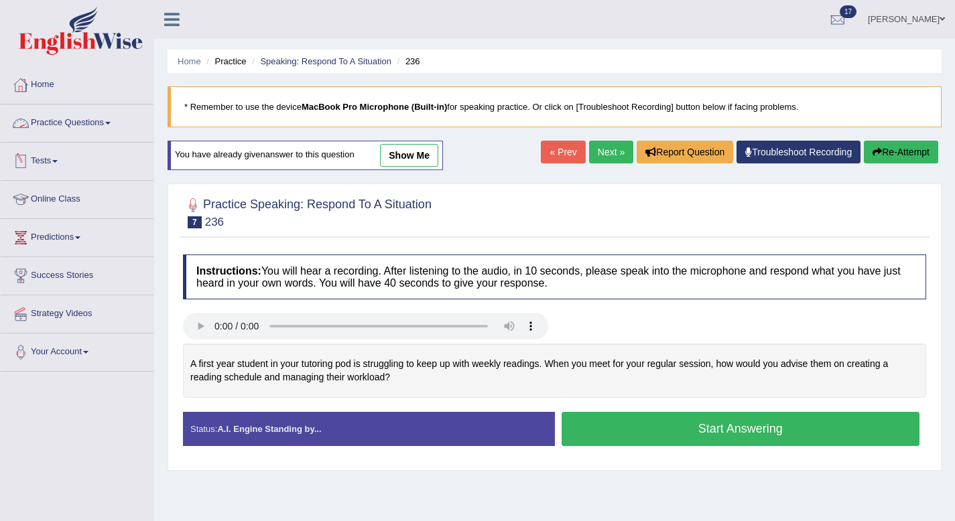
click at [120, 127] on link "Practice Questions" at bounding box center [77, 122] width 153 height 34
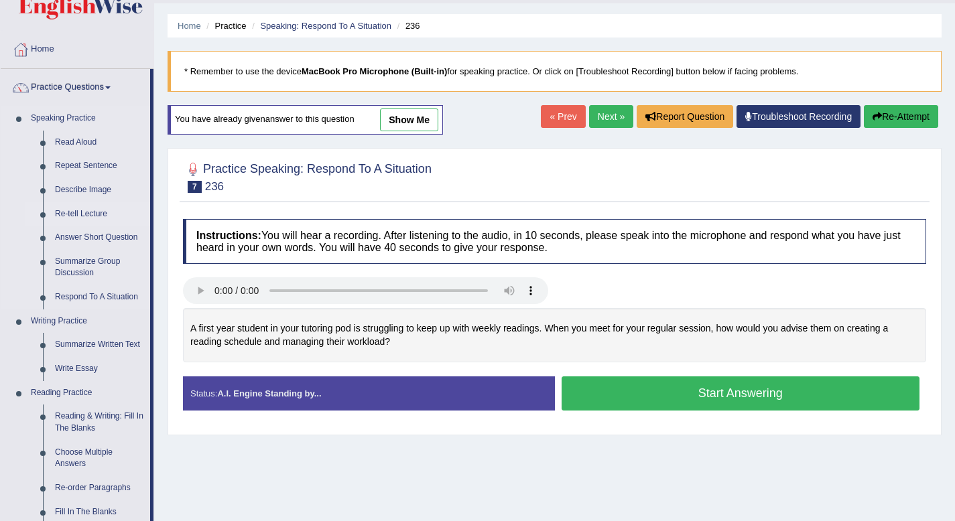
scroll to position [40, 0]
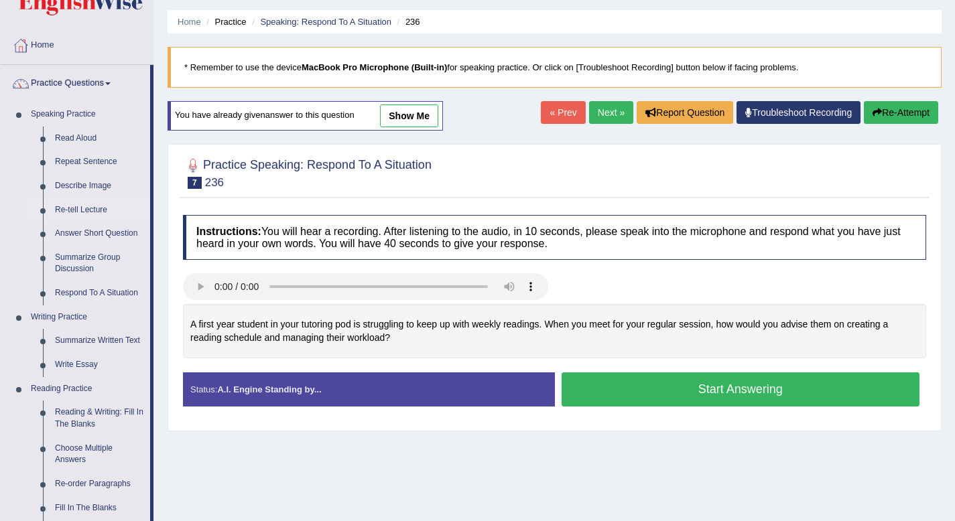
click at [92, 212] on link "Re-tell Lecture" at bounding box center [99, 210] width 101 height 24
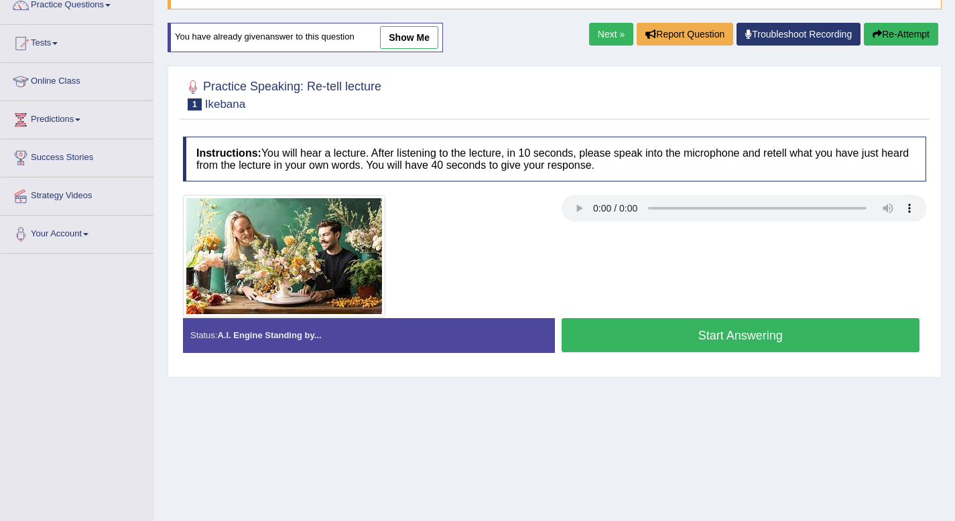
scroll to position [119, 0]
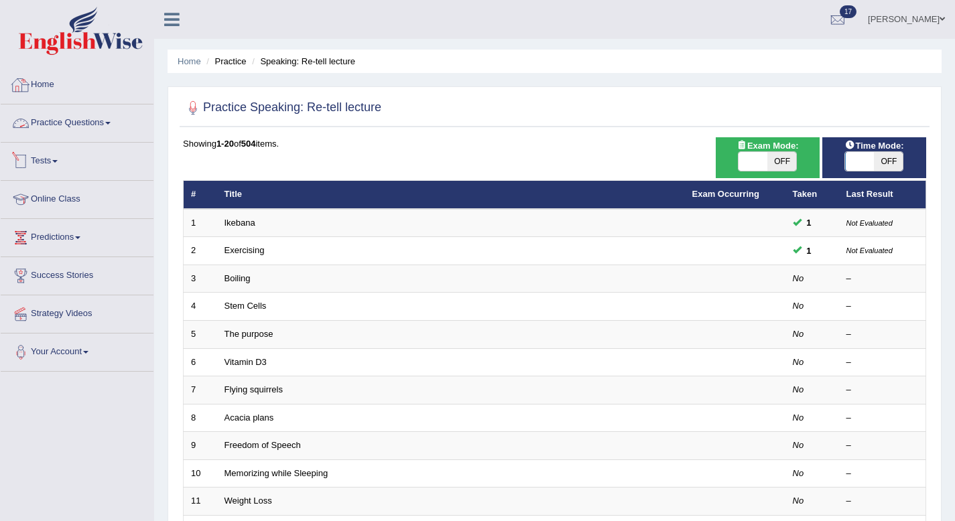
click at [115, 131] on link "Practice Questions" at bounding box center [77, 122] width 153 height 34
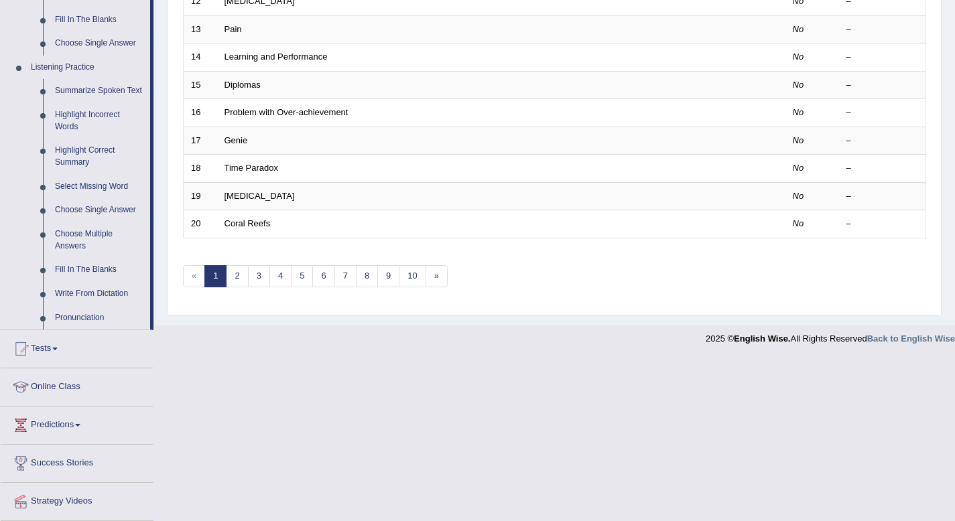
scroll to position [530, 0]
click at [95, 324] on link "Pronunciation" at bounding box center [99, 316] width 101 height 24
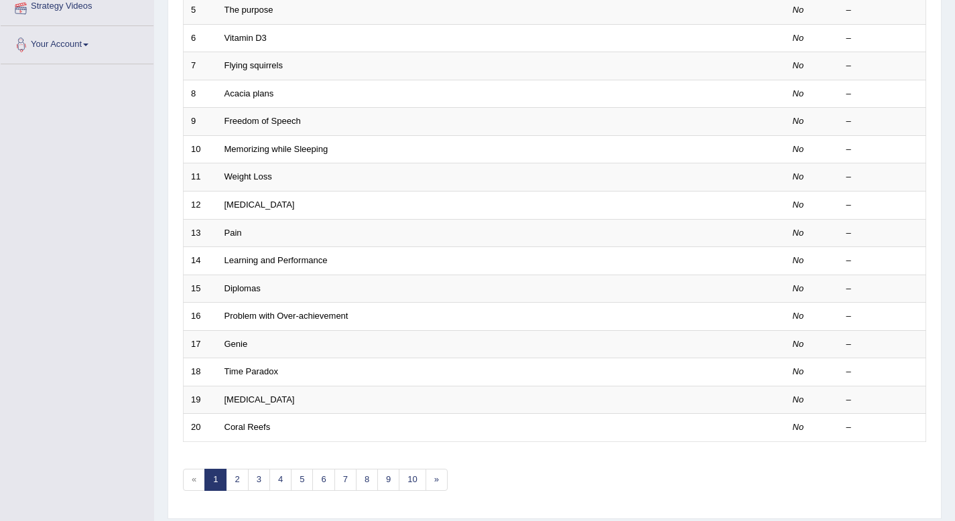
scroll to position [170, 0]
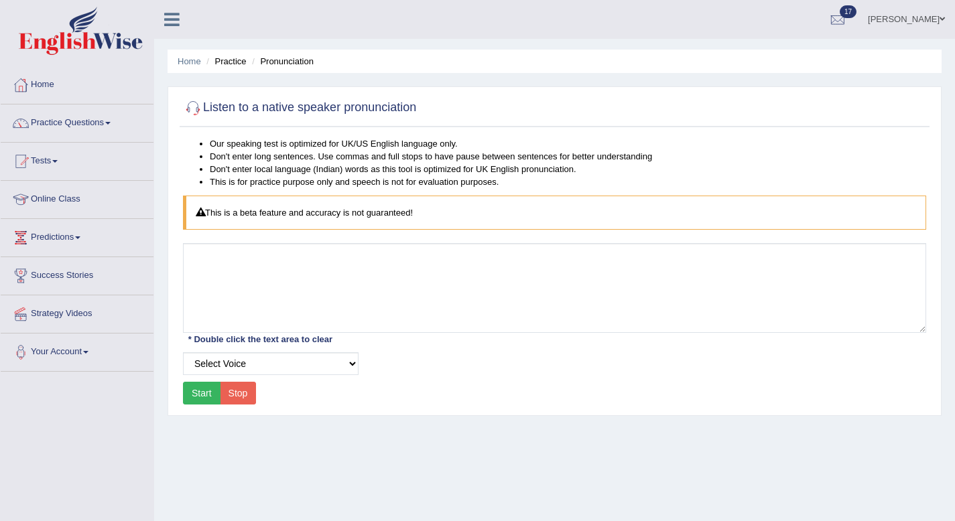
click at [204, 394] on button "Start" at bounding box center [202, 393] width 38 height 23
click at [111, 123] on span at bounding box center [107, 123] width 5 height 3
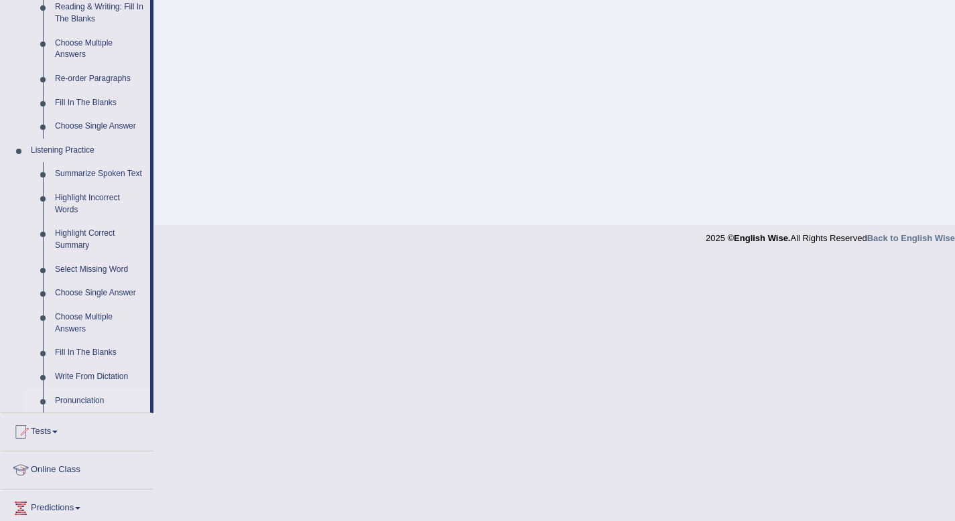
scroll to position [579, 0]
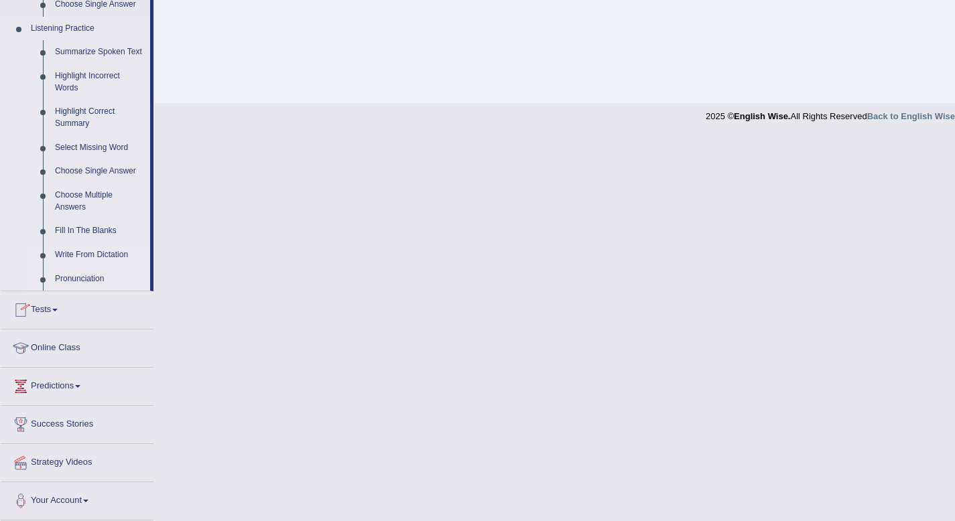
click at [117, 255] on link "Write From Dictation" at bounding box center [99, 255] width 101 height 24
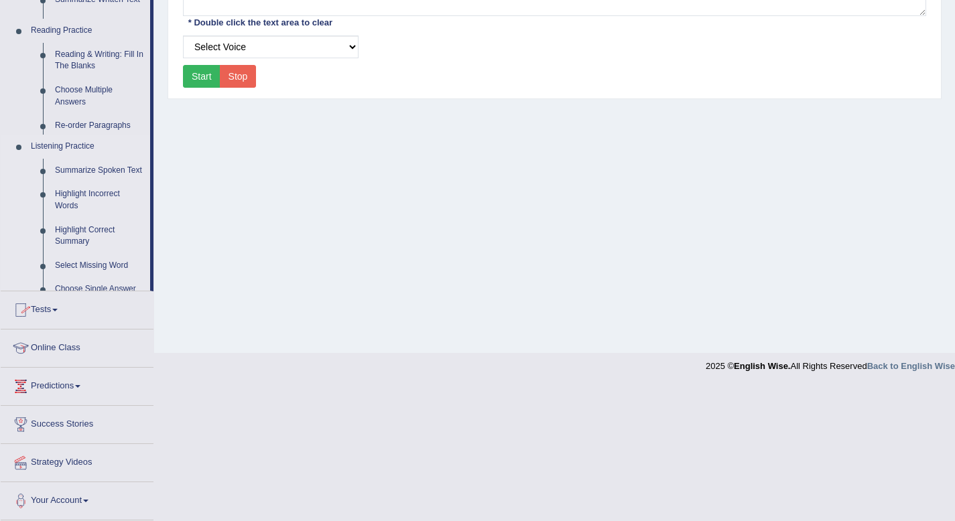
scroll to position [182, 0]
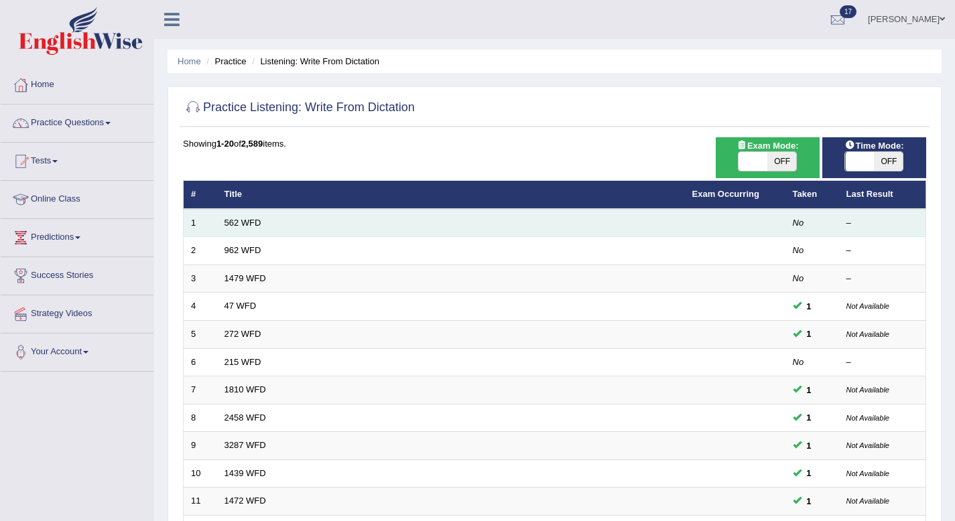
click at [310, 223] on td "562 WFD" at bounding box center [451, 223] width 468 height 28
click at [244, 224] on link "562 WFD" at bounding box center [243, 223] width 37 height 10
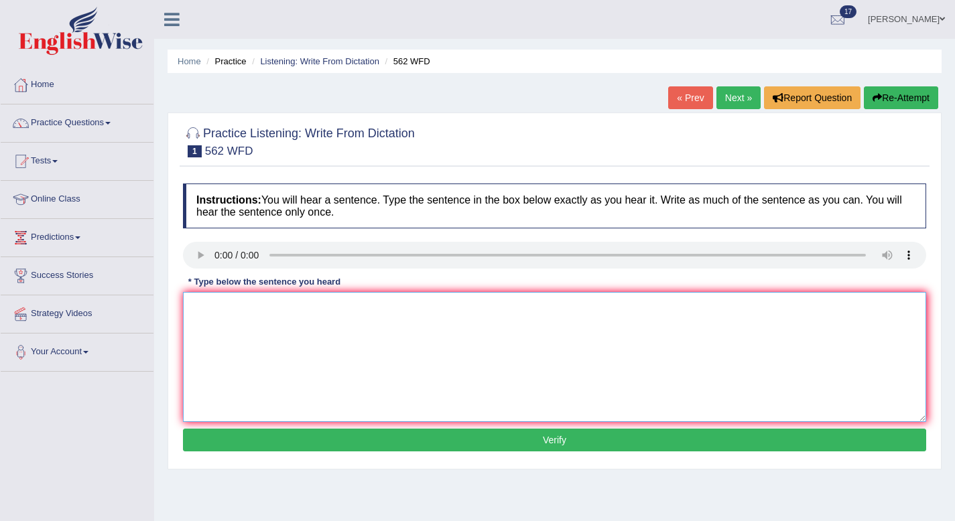
click at [219, 304] on textarea at bounding box center [554, 357] width 743 height 130
type textarea "t"
type textarea "The gap between poor and rich doest decrese."
click at [245, 434] on button "Verify" at bounding box center [554, 440] width 743 height 23
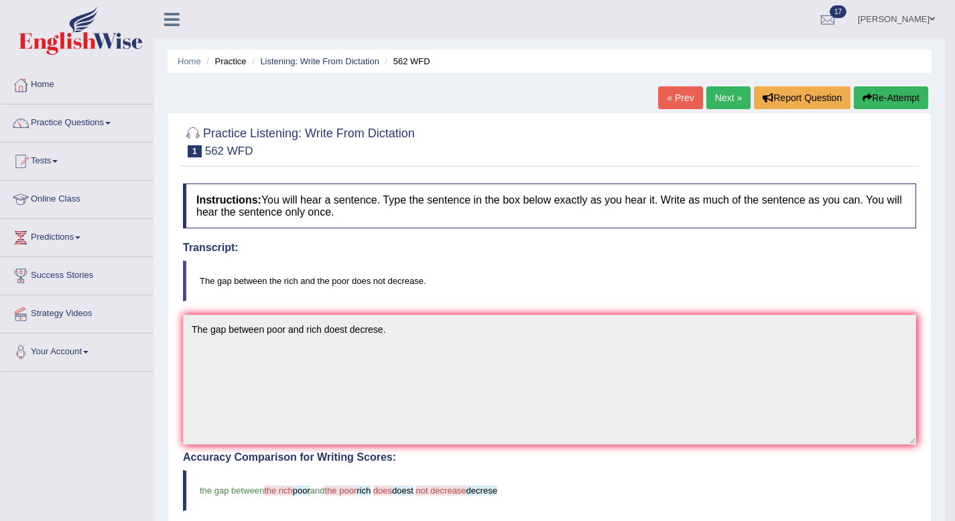
click at [729, 87] on link "Next »" at bounding box center [728, 97] width 44 height 23
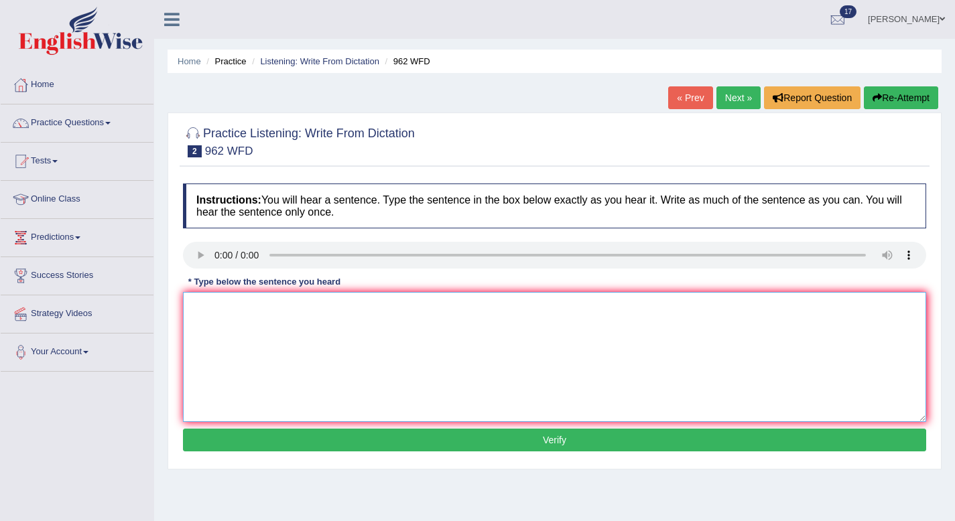
click at [203, 322] on textarea at bounding box center [554, 357] width 743 height 130
click at [255, 309] on textarea "If you have any problem" at bounding box center [554, 357] width 743 height 130
click at [298, 312] on textarea "If you have any problem" at bounding box center [554, 357] width 743 height 130
click at [297, 309] on textarea "If you have any question" at bounding box center [554, 357] width 743 height 130
type textarea "If you have any questions about exam, please rise your hand."
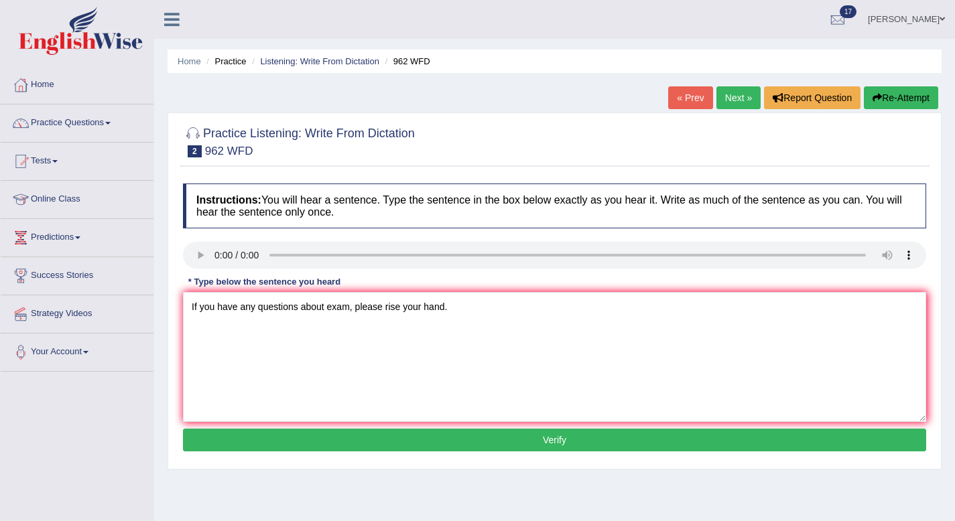
click at [388, 438] on button "Verify" at bounding box center [554, 440] width 743 height 23
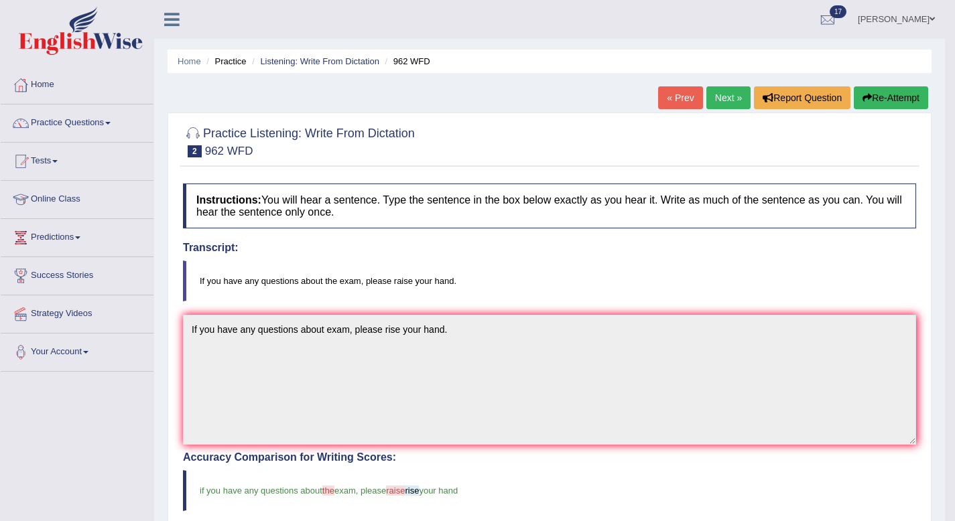
click at [731, 94] on link "Next »" at bounding box center [728, 97] width 44 height 23
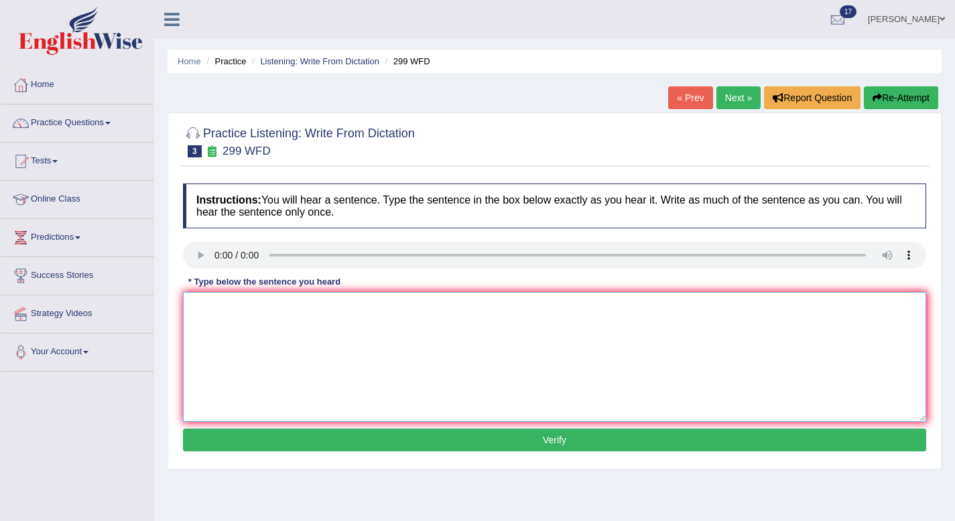
click at [214, 314] on textarea at bounding box center [554, 357] width 743 height 130
type textarea "s"
click at [283, 311] on textarea "Student represently" at bounding box center [554, 357] width 743 height 130
type textarea "Student represently visiting the classes form"
click at [318, 444] on button "Verify" at bounding box center [554, 440] width 743 height 23
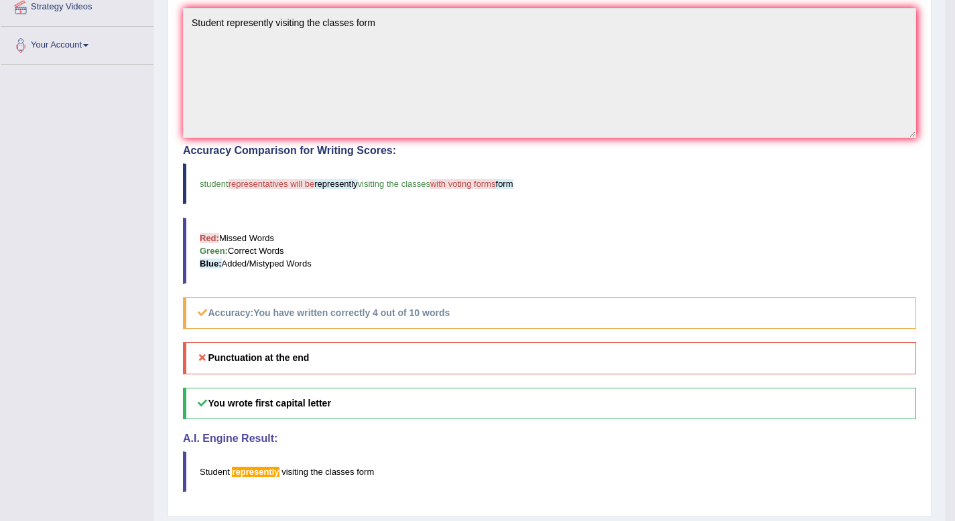
scroll to position [310, 0]
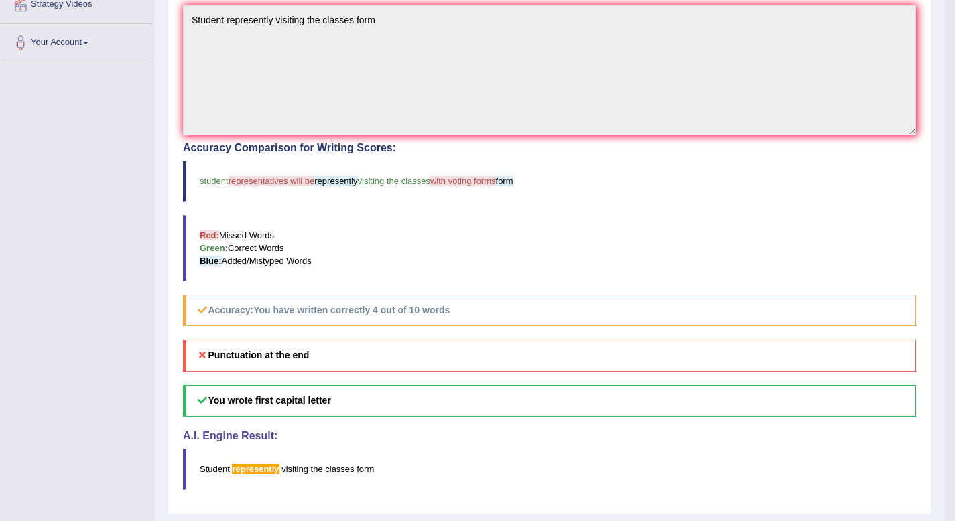
click at [286, 178] on span "representatives will be" at bounding box center [272, 181] width 86 height 10
